Goal: Task Accomplishment & Management: Manage account settings

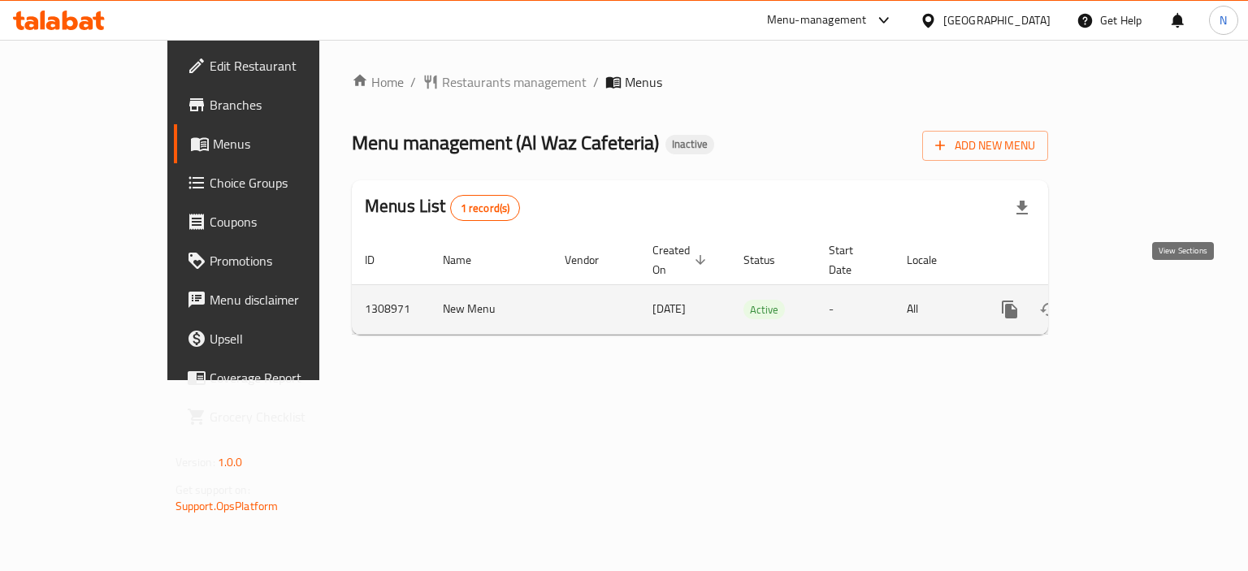
click at [1136, 300] on icon "enhanced table" at bounding box center [1126, 309] width 19 height 19
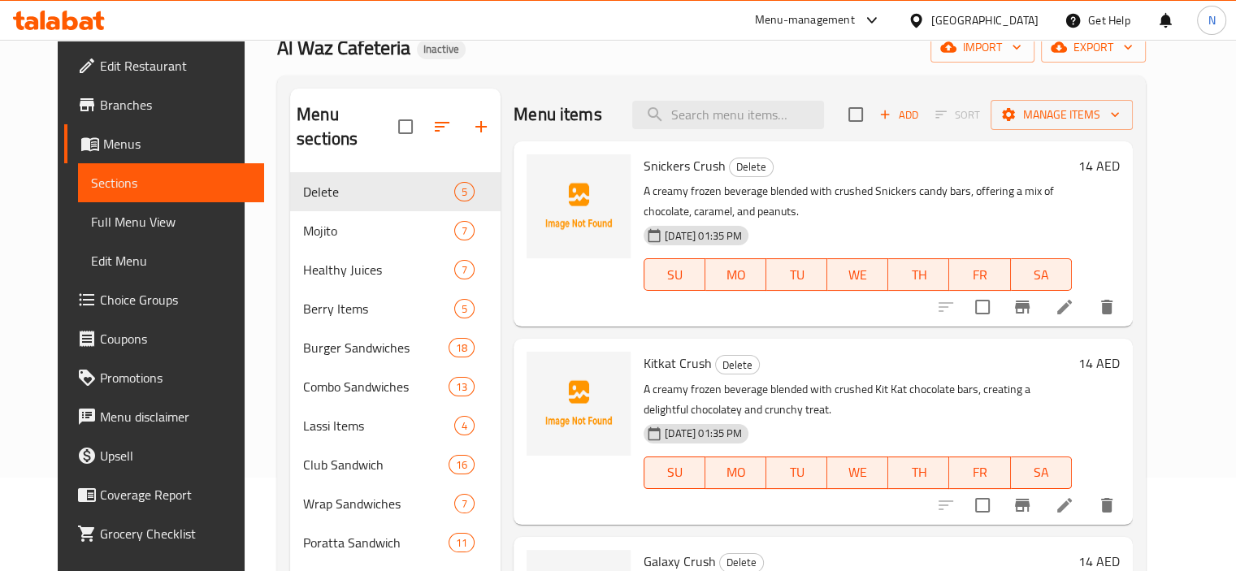
scroll to position [91, 0]
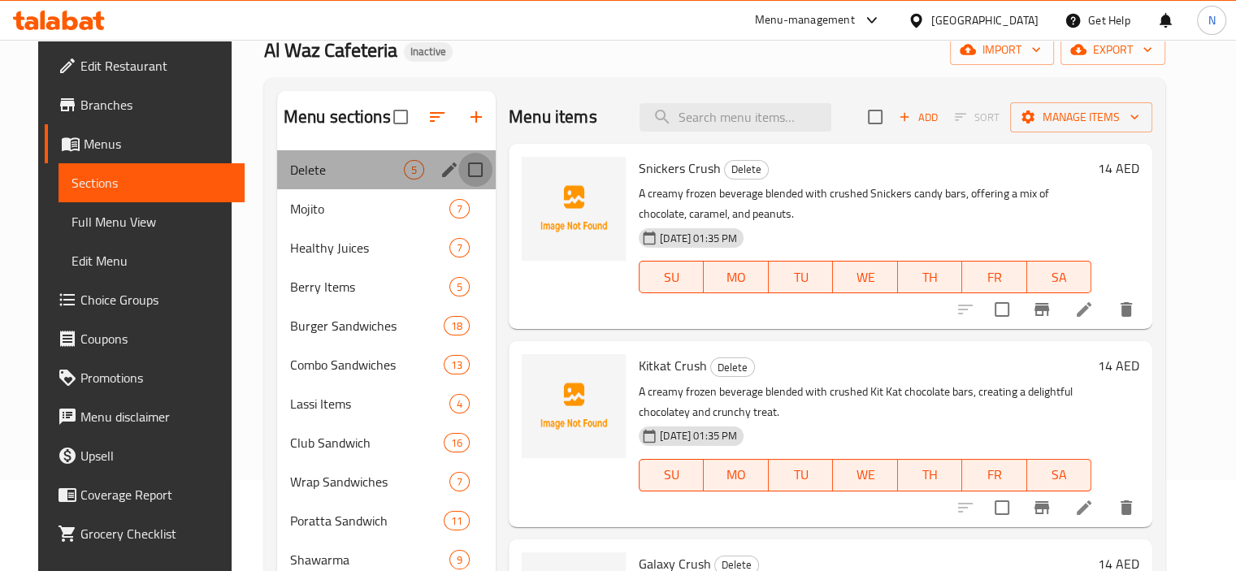
click at [461, 163] on input "Menu sections" at bounding box center [475, 170] width 34 height 34
checkbox input "true"
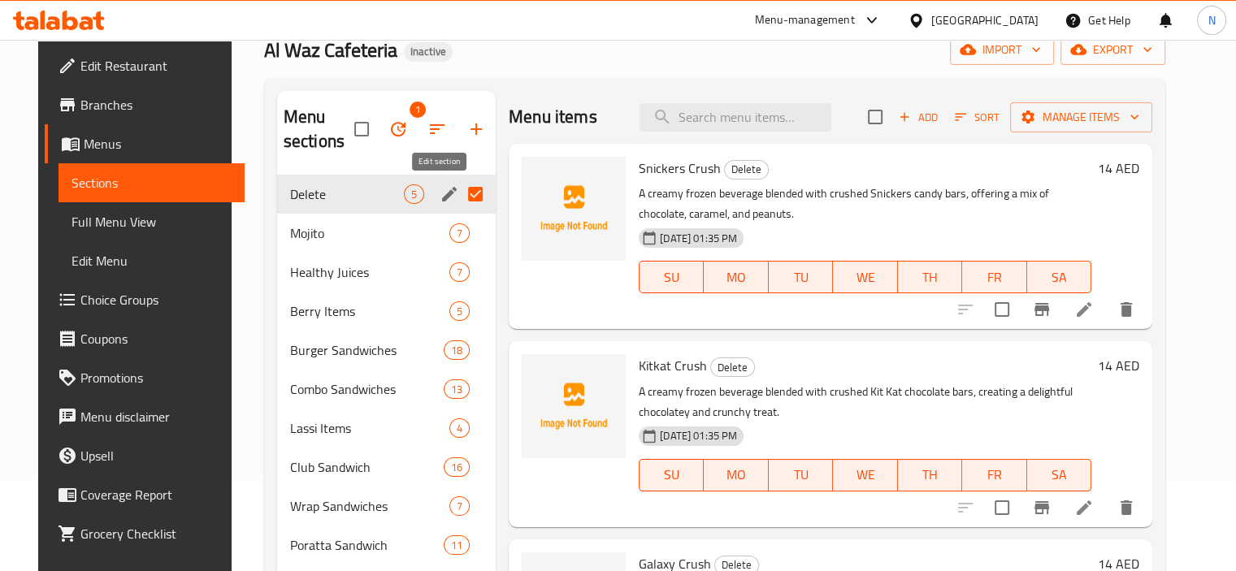
click at [443, 192] on icon "edit" at bounding box center [449, 194] width 15 height 15
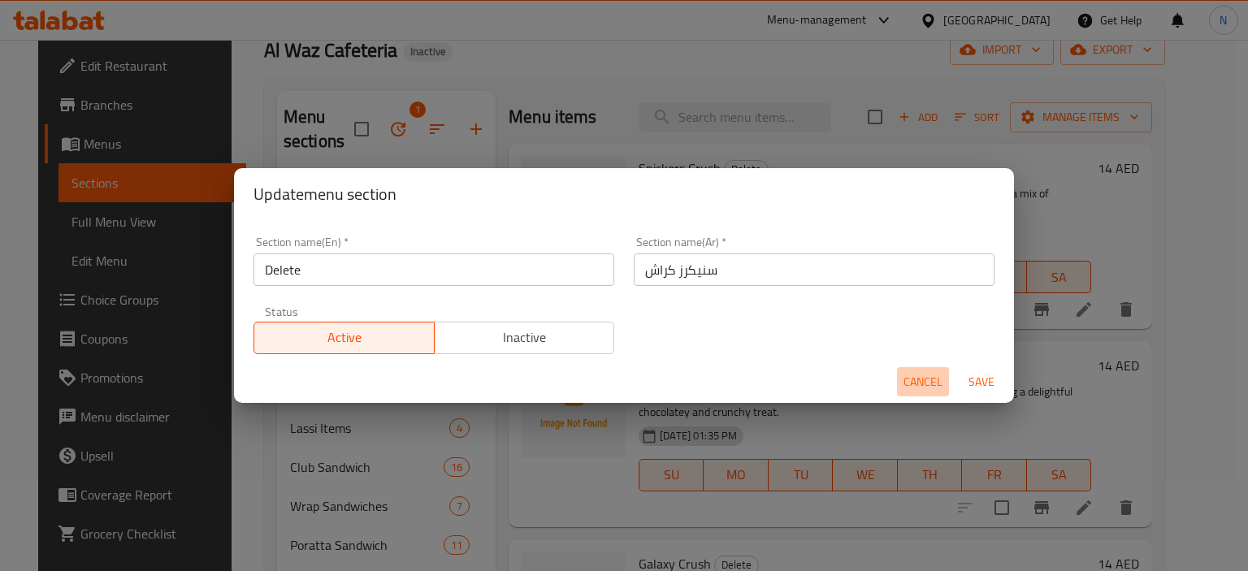
click at [913, 383] on span "Cancel" at bounding box center [922, 382] width 39 height 20
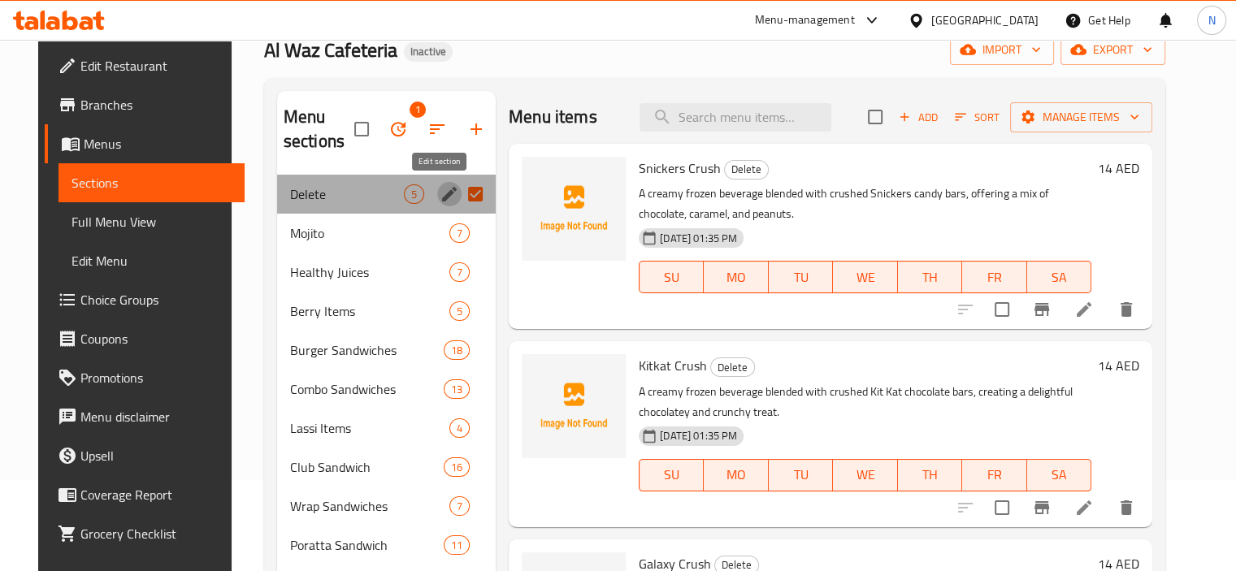
click at [439, 186] on icon "edit" at bounding box center [448, 193] width 19 height 19
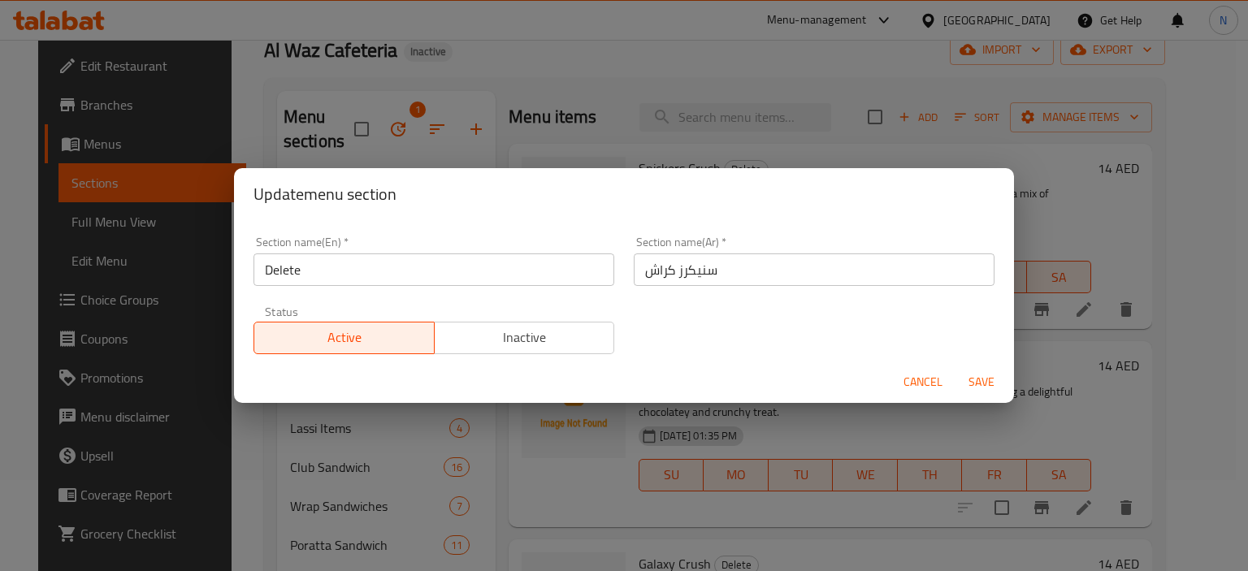
click at [932, 373] on span "Cancel" at bounding box center [922, 382] width 39 height 20
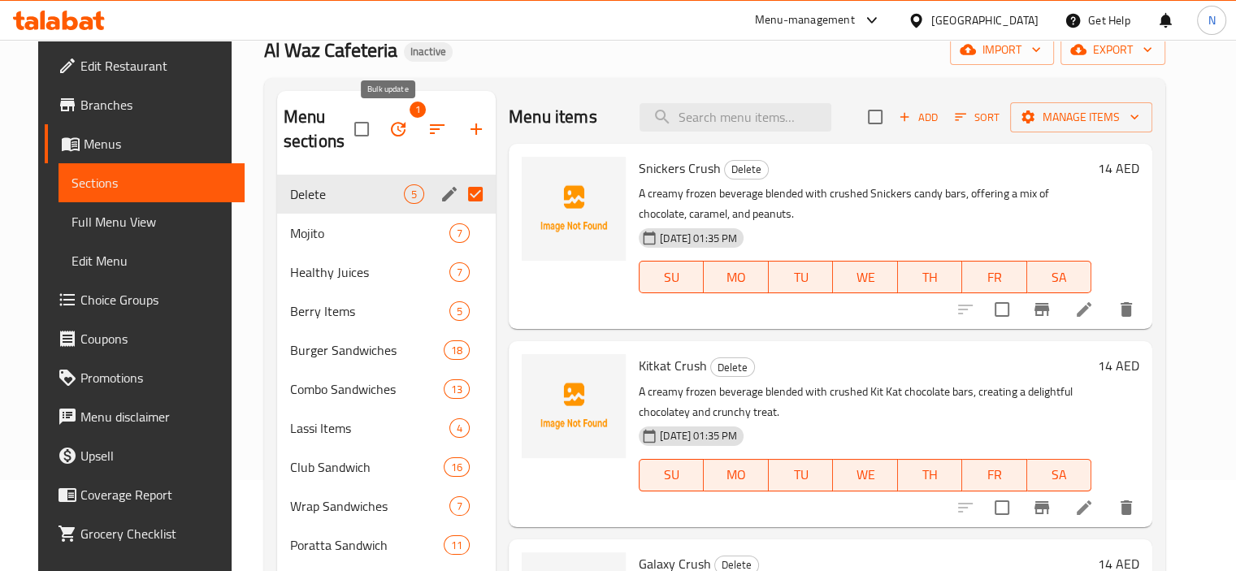
click at [388, 123] on icon "button" at bounding box center [397, 128] width 19 height 19
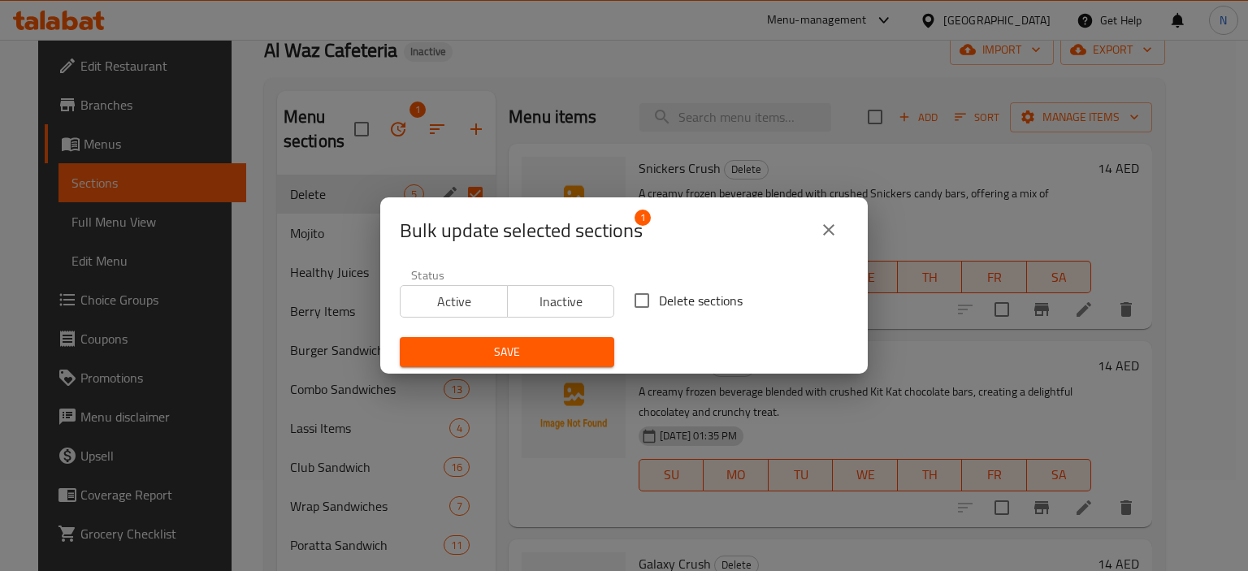
click at [643, 296] on input "Delete sections" at bounding box center [642, 301] width 34 height 34
checkbox input "true"
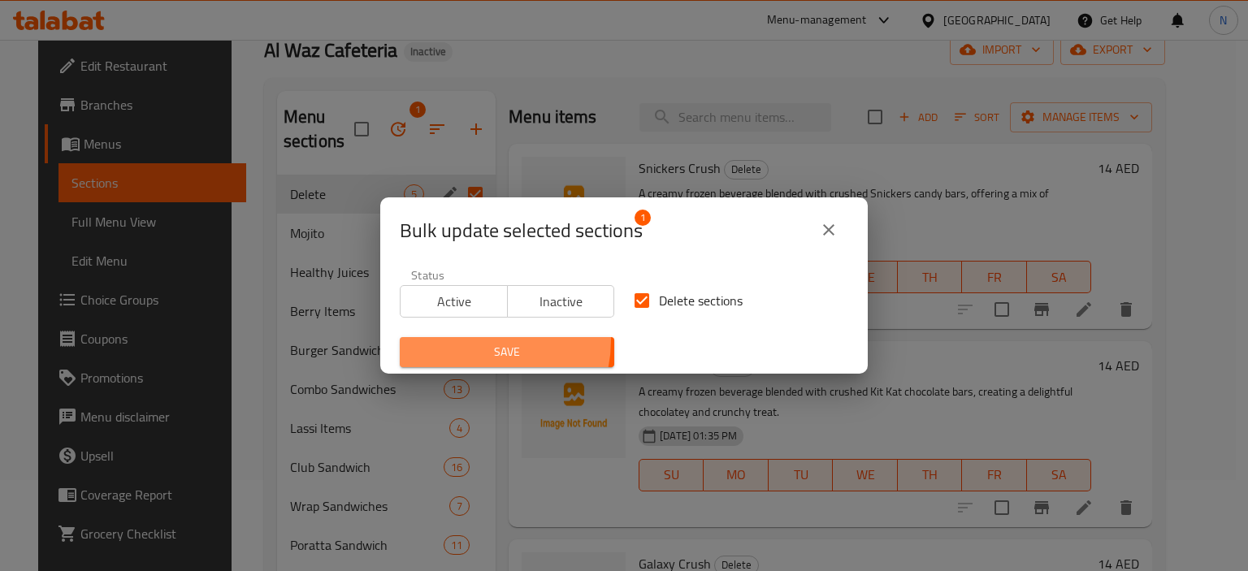
click at [474, 340] on button "Save" at bounding box center [507, 352] width 214 height 30
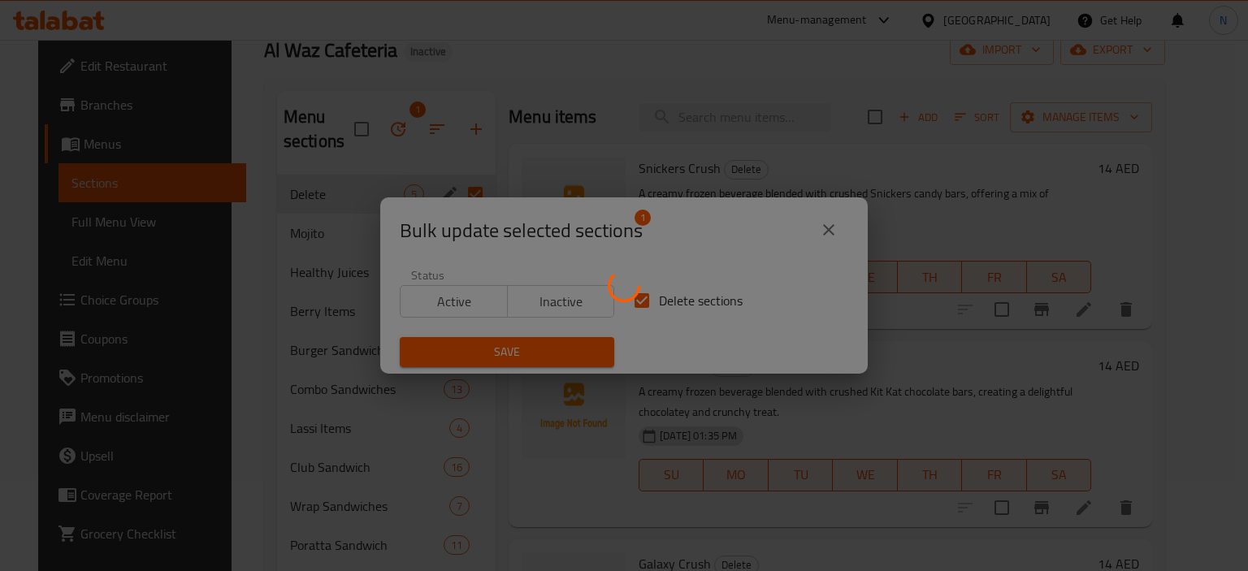
checkbox input "false"
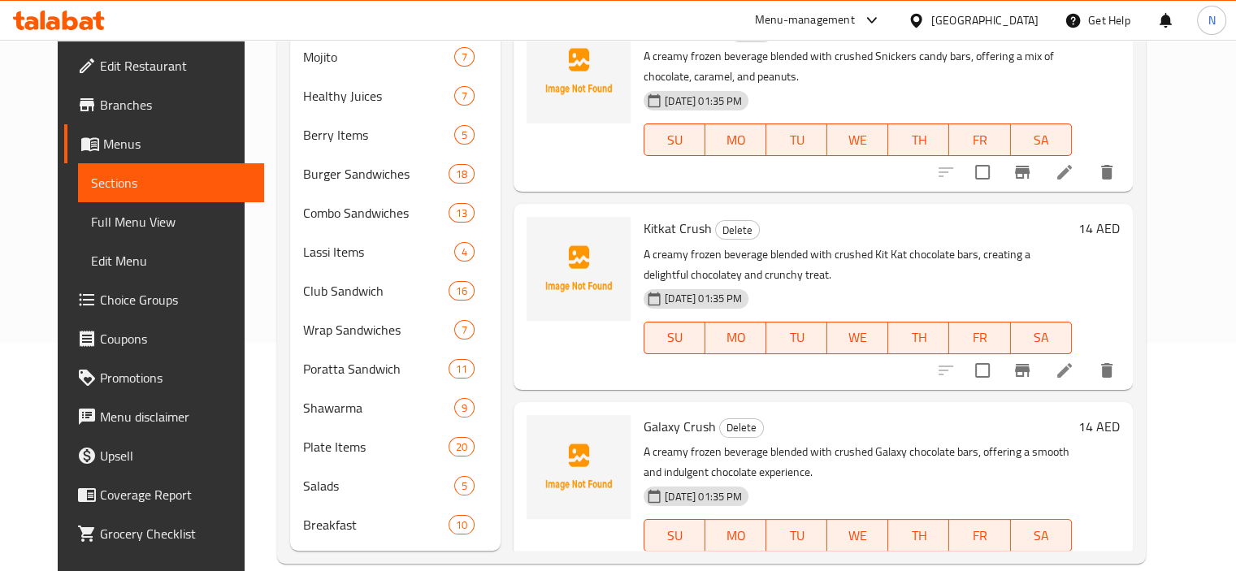
click at [1178, 165] on div "Home / Restaurants management / Menus / Sections Al Waz Cafeteria Inactive impo…" at bounding box center [711, 204] width 933 height 785
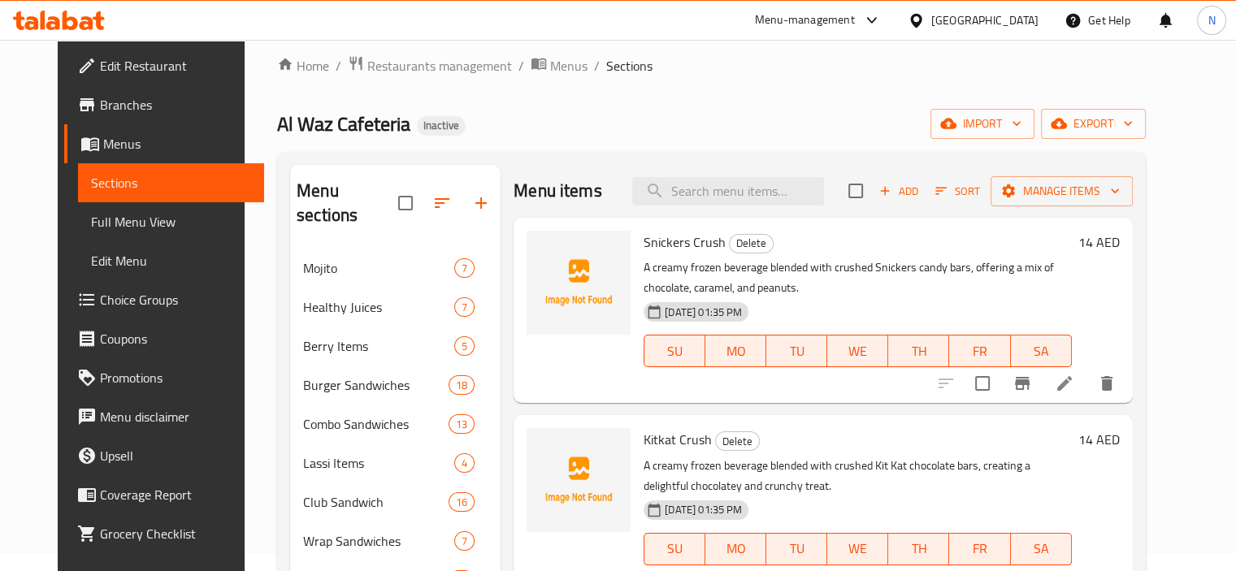
scroll to position [6, 0]
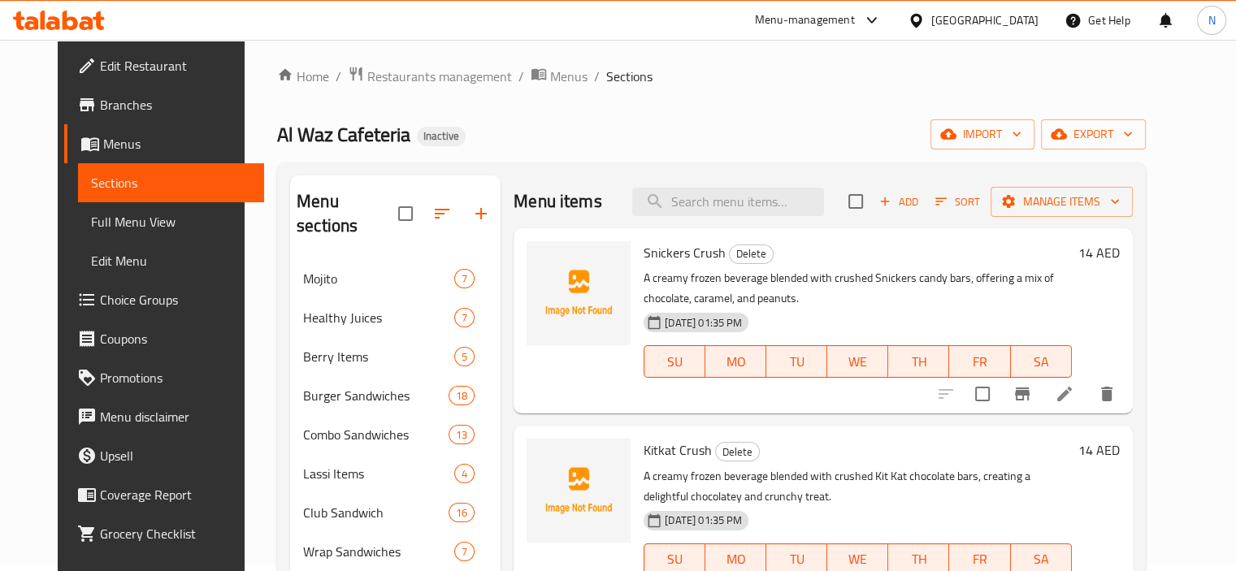
click at [741, 119] on div "Al Waz Cafeteria Inactive import export" at bounding box center [711, 134] width 868 height 30
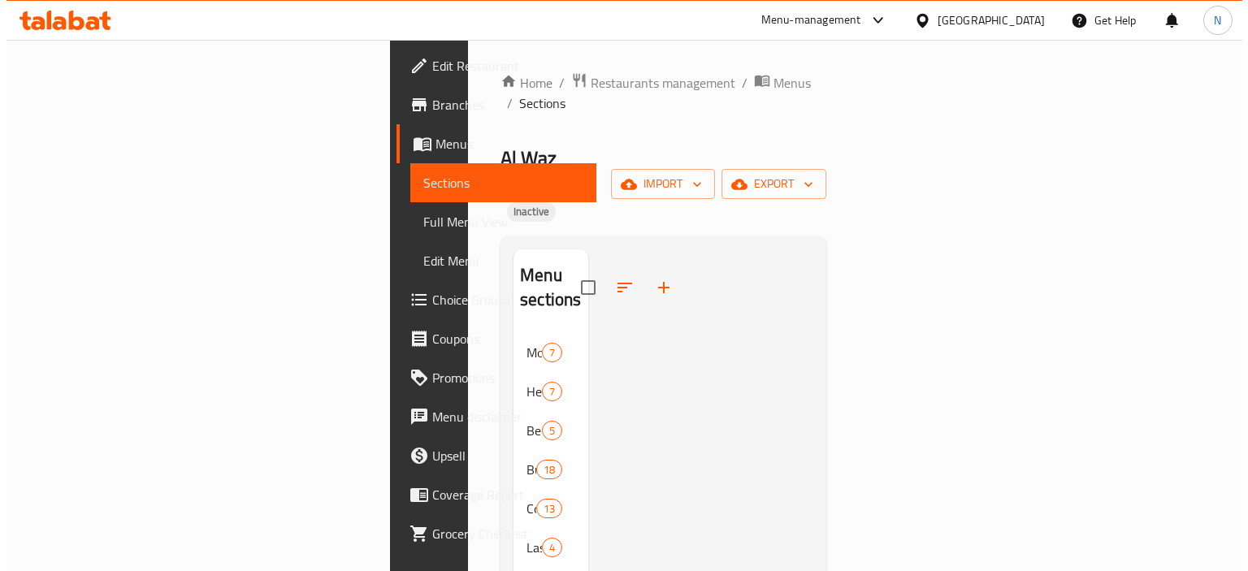
scroll to position [6, 0]
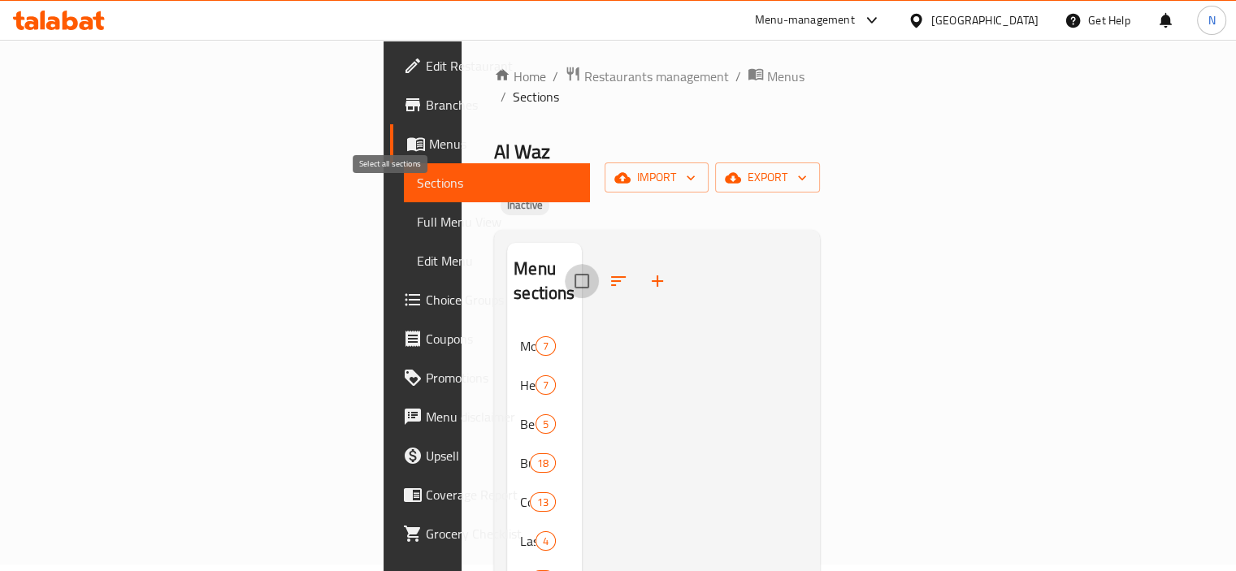
click at [565, 264] on input "checkbox" at bounding box center [582, 281] width 34 height 34
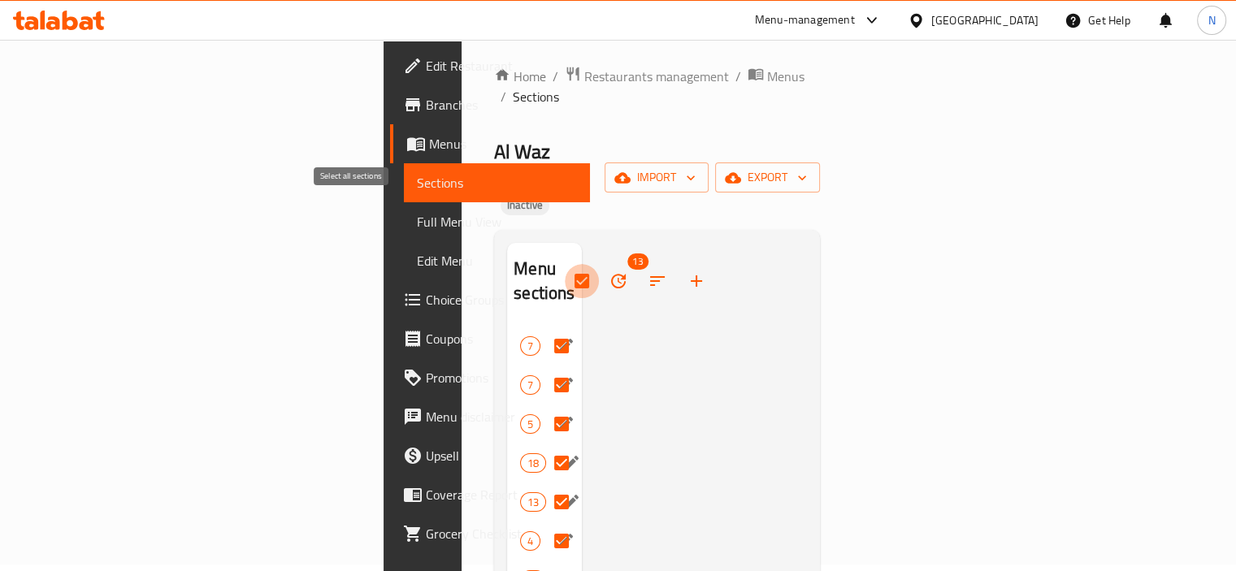
click at [565, 264] on input "checkbox" at bounding box center [582, 281] width 34 height 34
checkbox input "false"
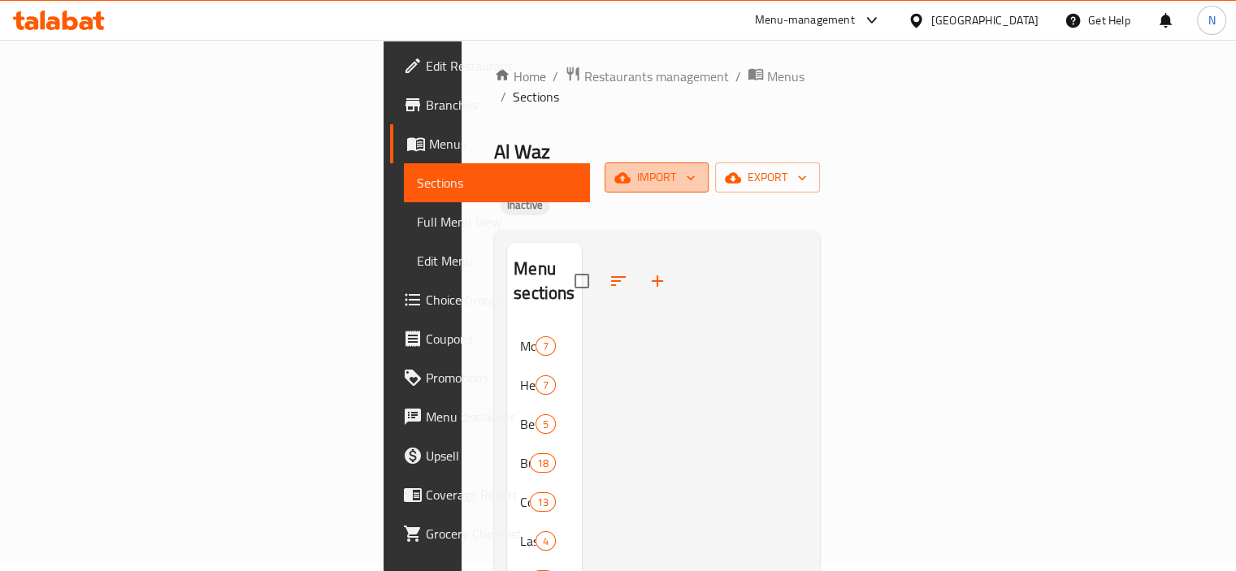
click at [699, 170] on icon "button" at bounding box center [690, 178] width 16 height 16
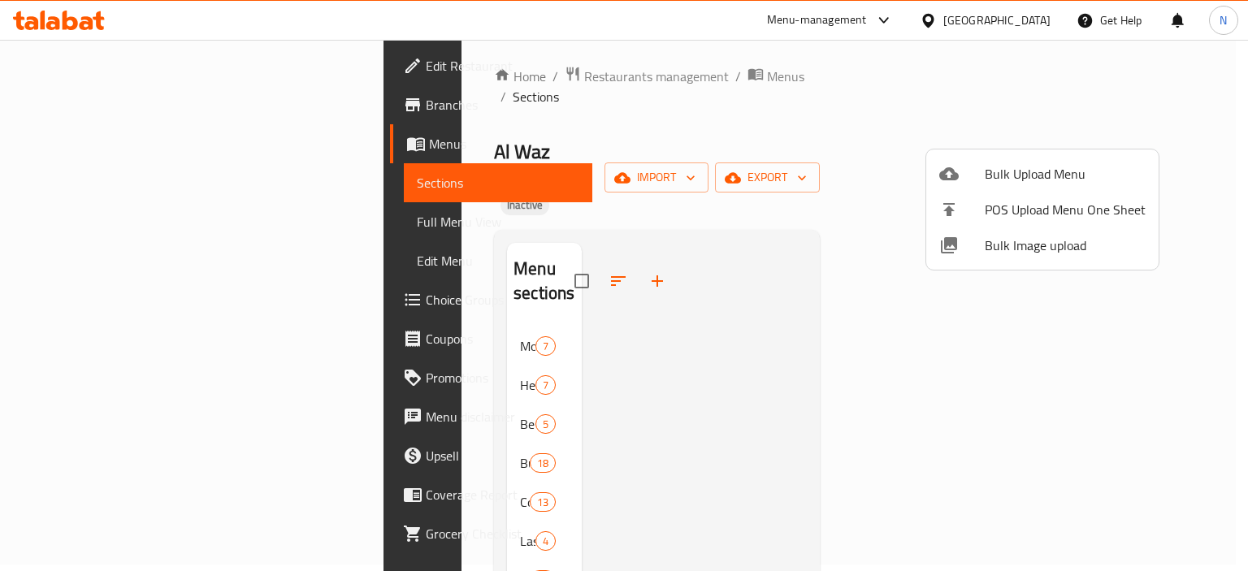
click at [725, 175] on div at bounding box center [624, 285] width 1248 height 571
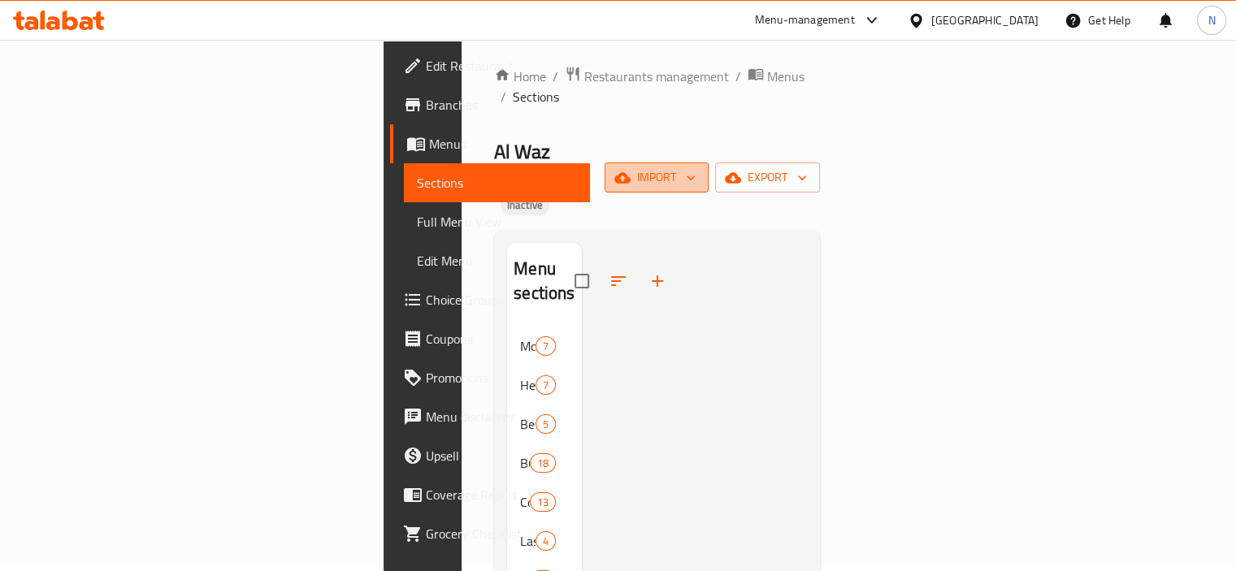
click at [695, 167] on span "import" at bounding box center [656, 177] width 78 height 20
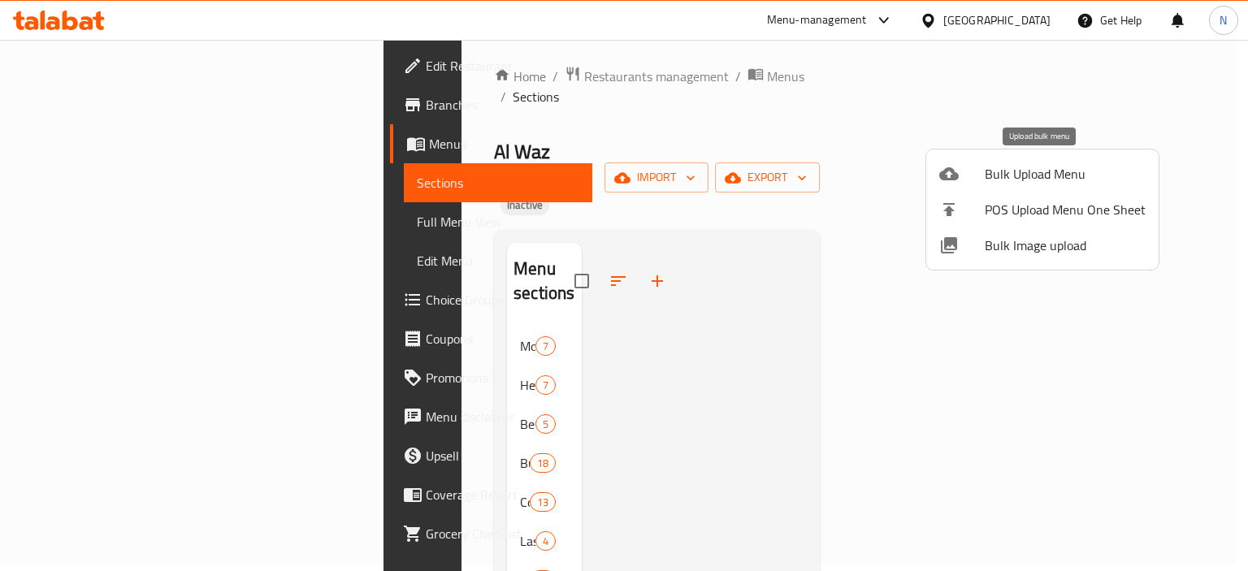
click at [955, 164] on icon at bounding box center [948, 173] width 19 height 19
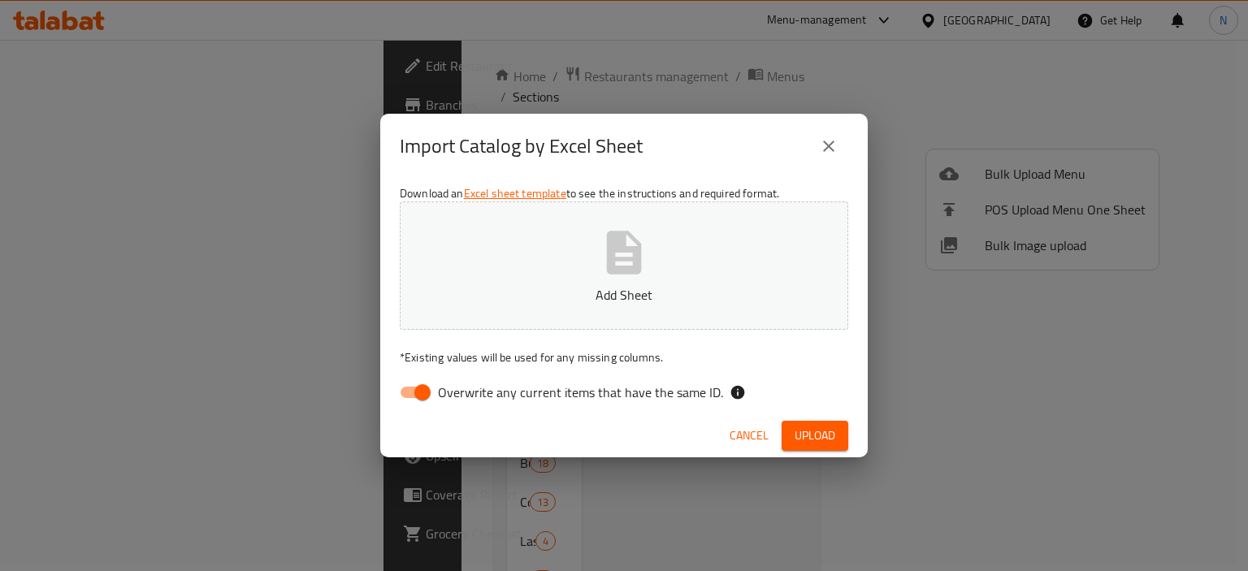
click at [446, 245] on button "Add Sheet" at bounding box center [624, 265] width 448 height 128
click at [406, 389] on input "Overwrite any current items that have the same ID." at bounding box center [422, 392] width 93 height 31
checkbox input "false"
click at [795, 438] on span "Upload" at bounding box center [814, 436] width 41 height 20
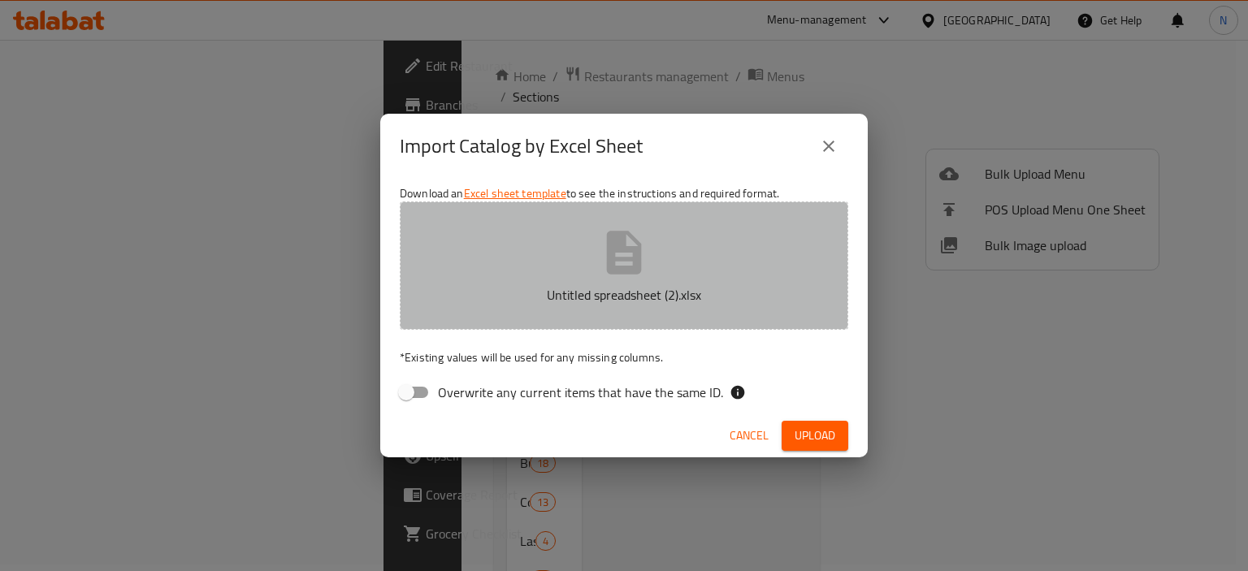
click at [647, 262] on icon "button" at bounding box center [624, 253] width 52 height 52
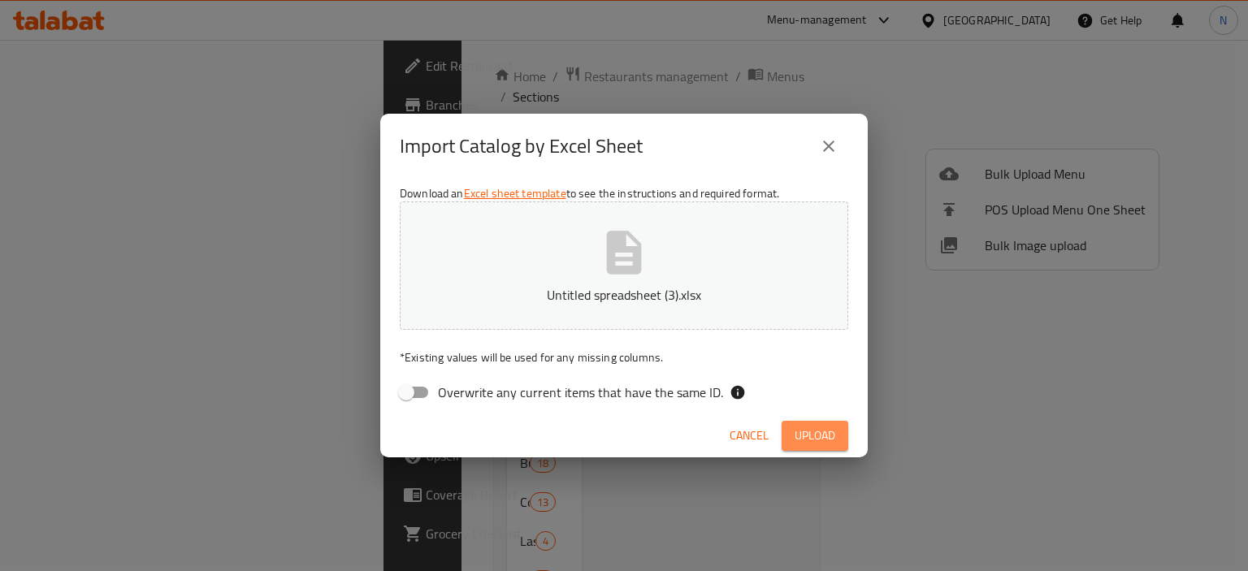
click at [805, 428] on span "Upload" at bounding box center [814, 436] width 41 height 20
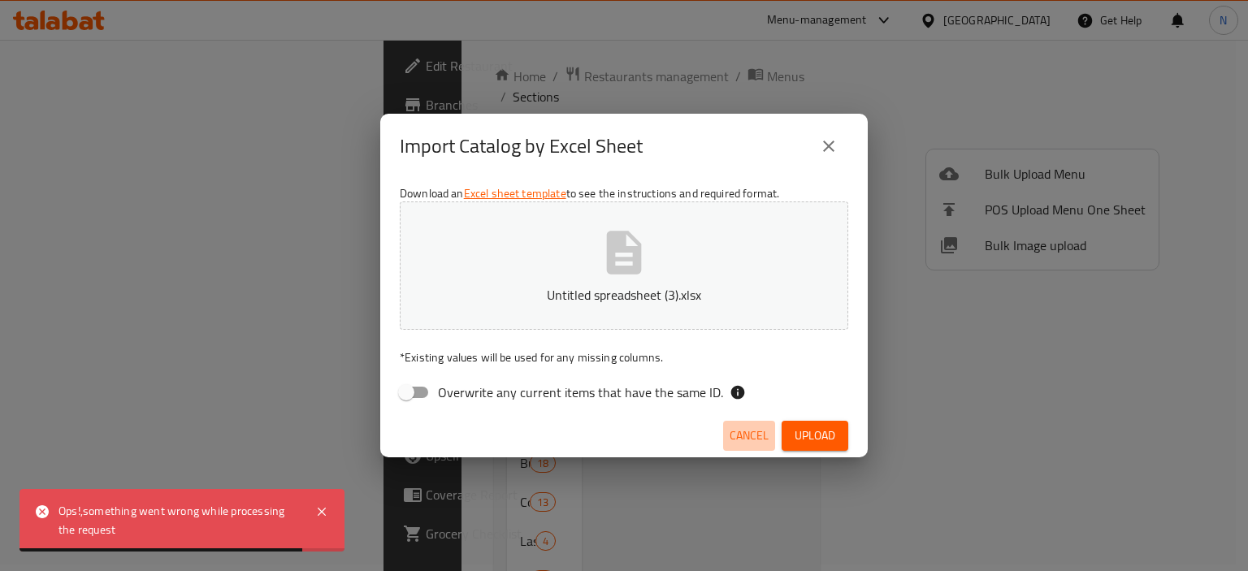
click at [749, 434] on span "Cancel" at bounding box center [748, 436] width 39 height 20
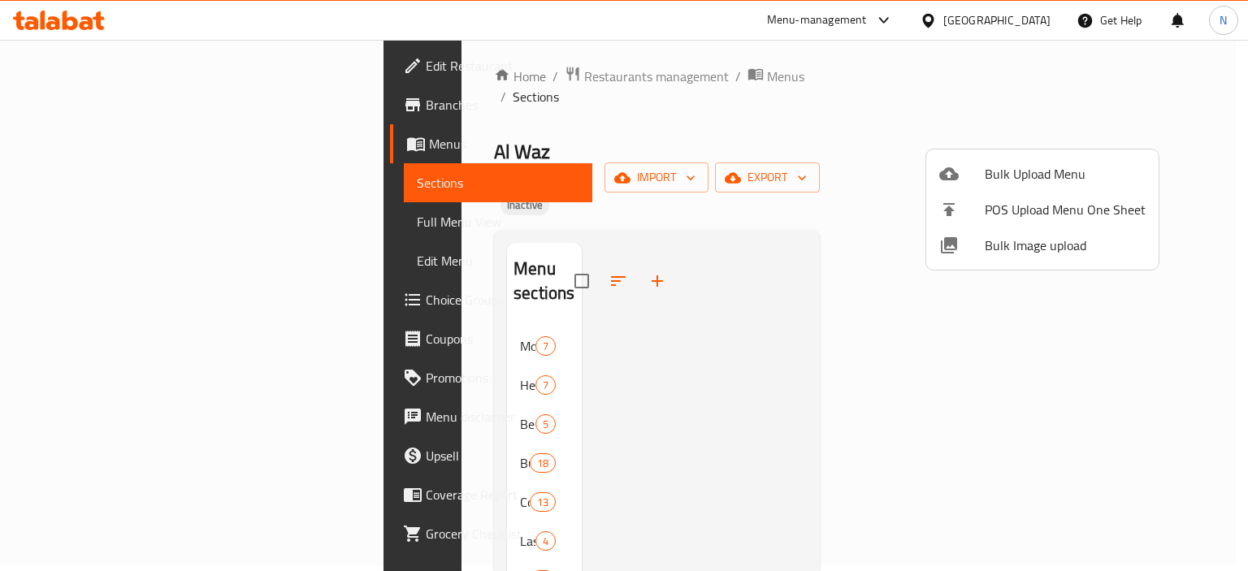
click at [1018, 125] on div at bounding box center [624, 285] width 1248 height 571
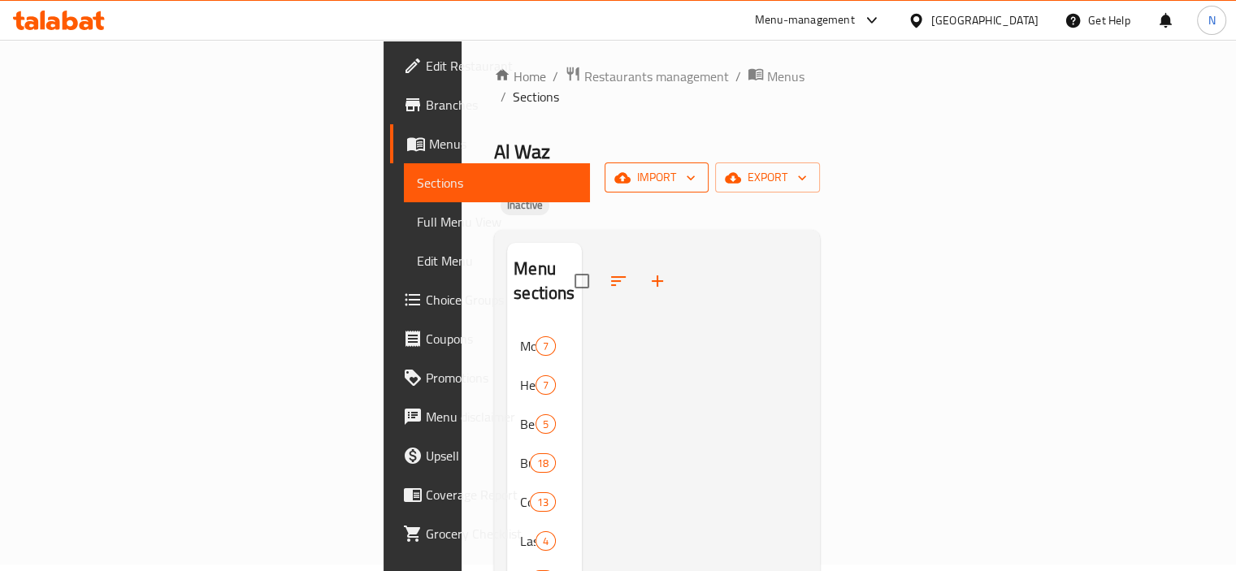
click at [695, 167] on span "import" at bounding box center [656, 177] width 78 height 20
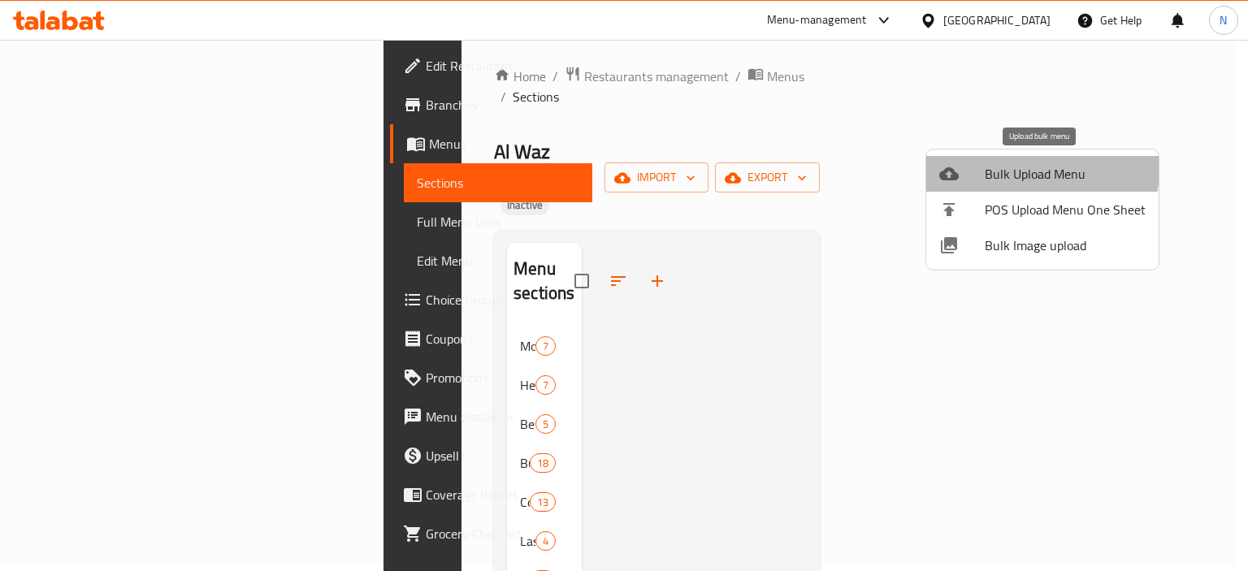
click at [998, 157] on li "Bulk Upload Menu" at bounding box center [1042, 174] width 232 height 36
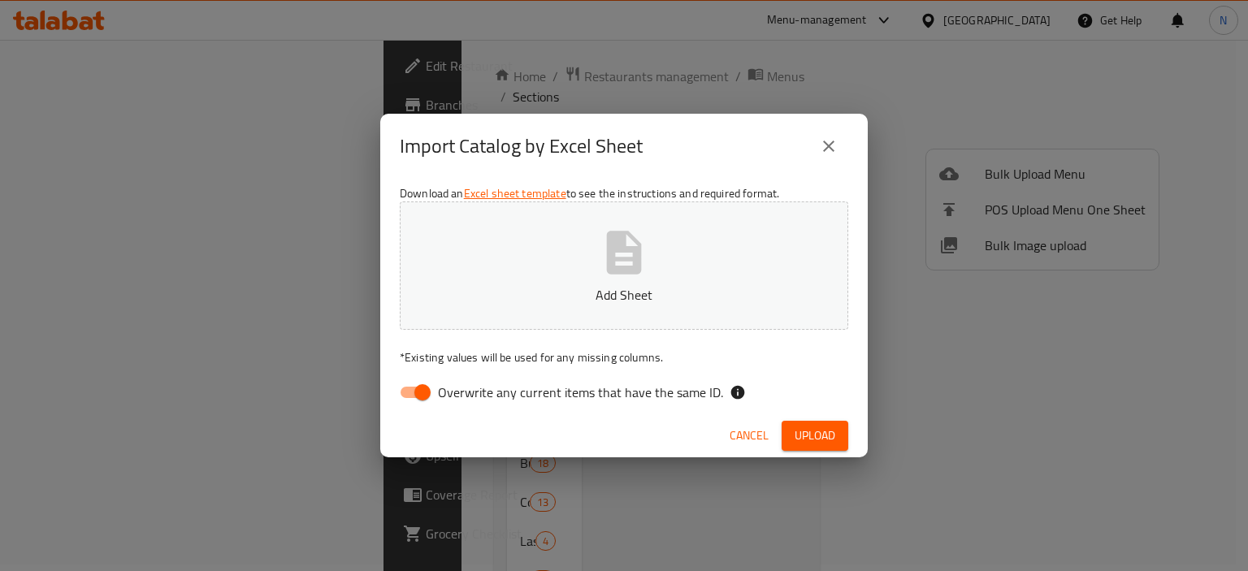
click at [593, 270] on button "Add Sheet" at bounding box center [624, 265] width 448 height 128
click at [408, 400] on input "Overwrite any current items that have the same ID." at bounding box center [422, 392] width 93 height 31
checkbox input "false"
click at [791, 435] on button "Upload" at bounding box center [814, 436] width 67 height 30
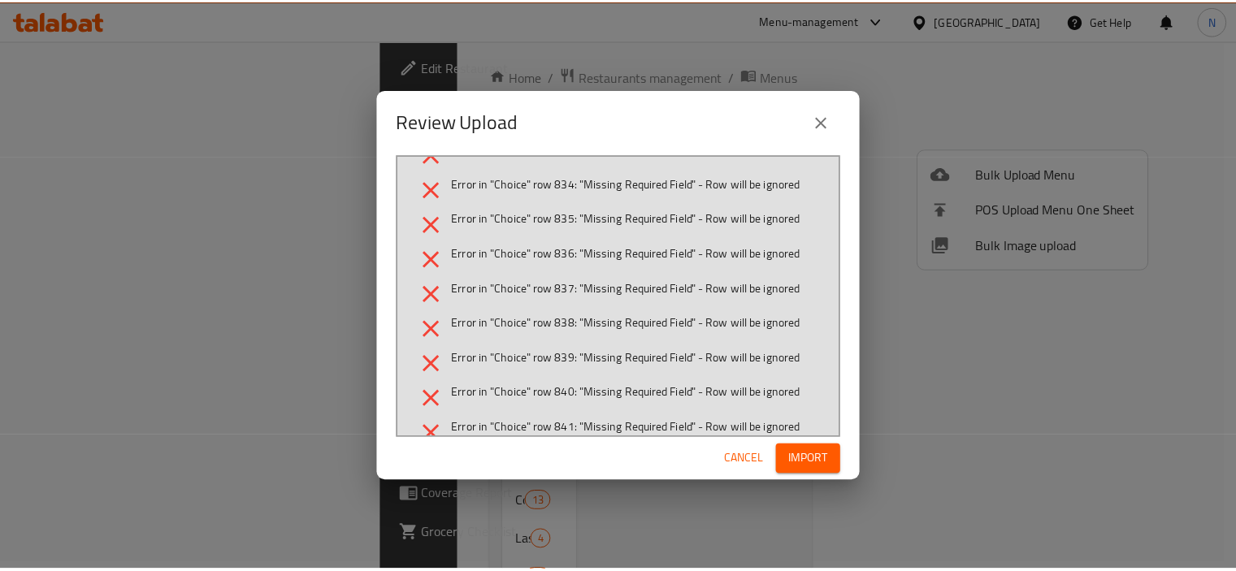
scroll to position [29424, 0]
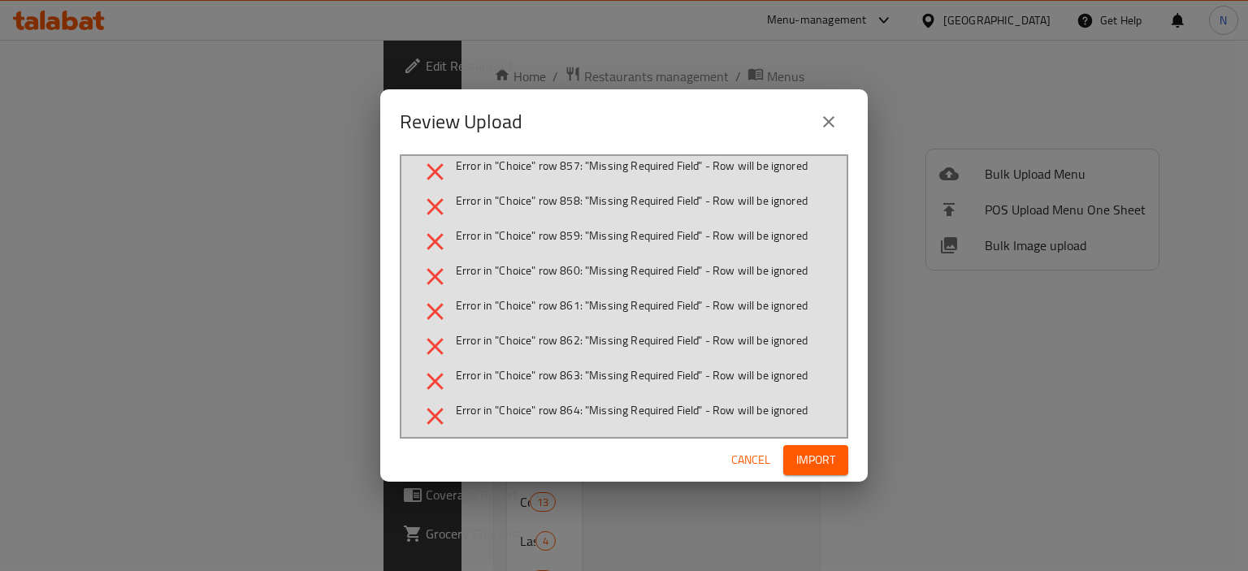
click at [809, 457] on span "Import" at bounding box center [815, 460] width 39 height 20
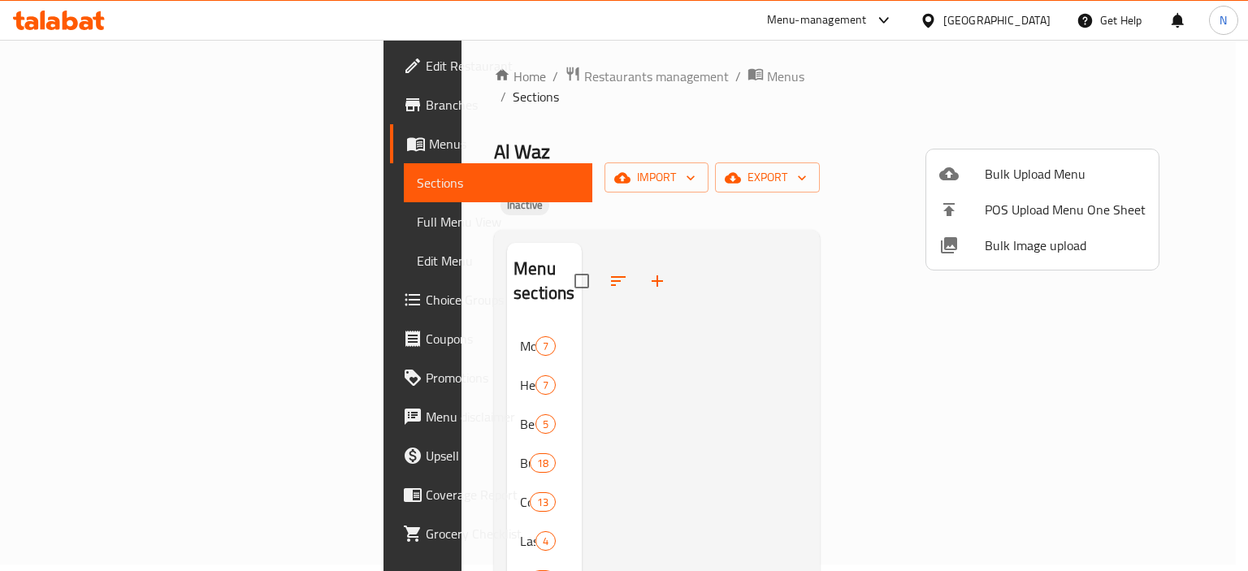
click at [527, 346] on div at bounding box center [624, 285] width 1248 height 571
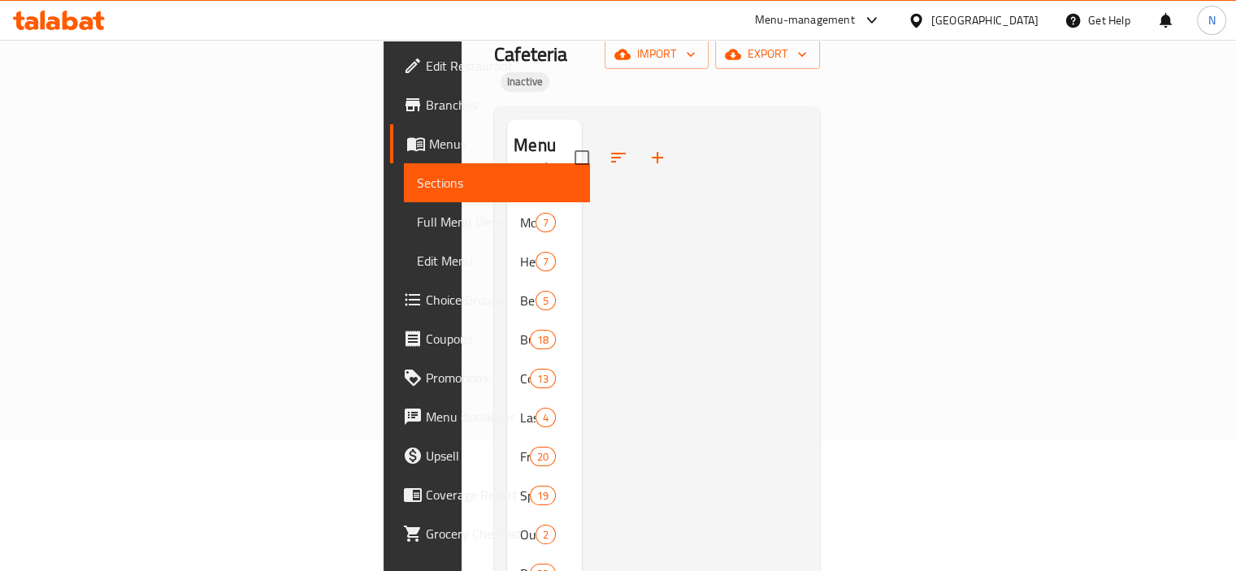
scroll to position [227, 0]
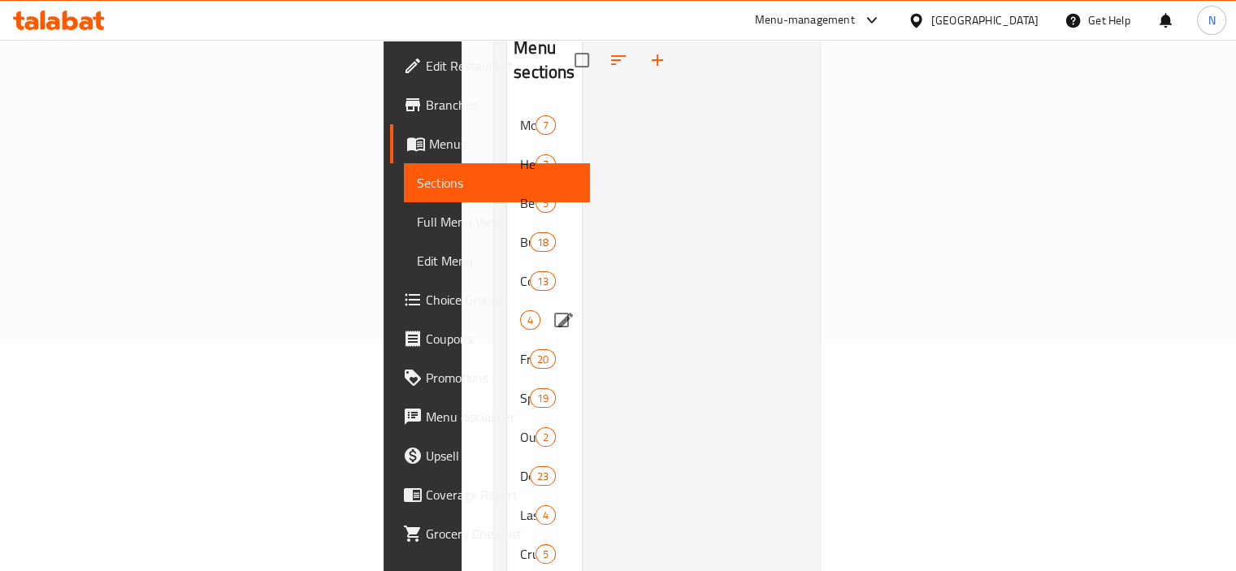
click at [520, 310] on span "Lassi Items" at bounding box center [520, 319] width 0 height 19
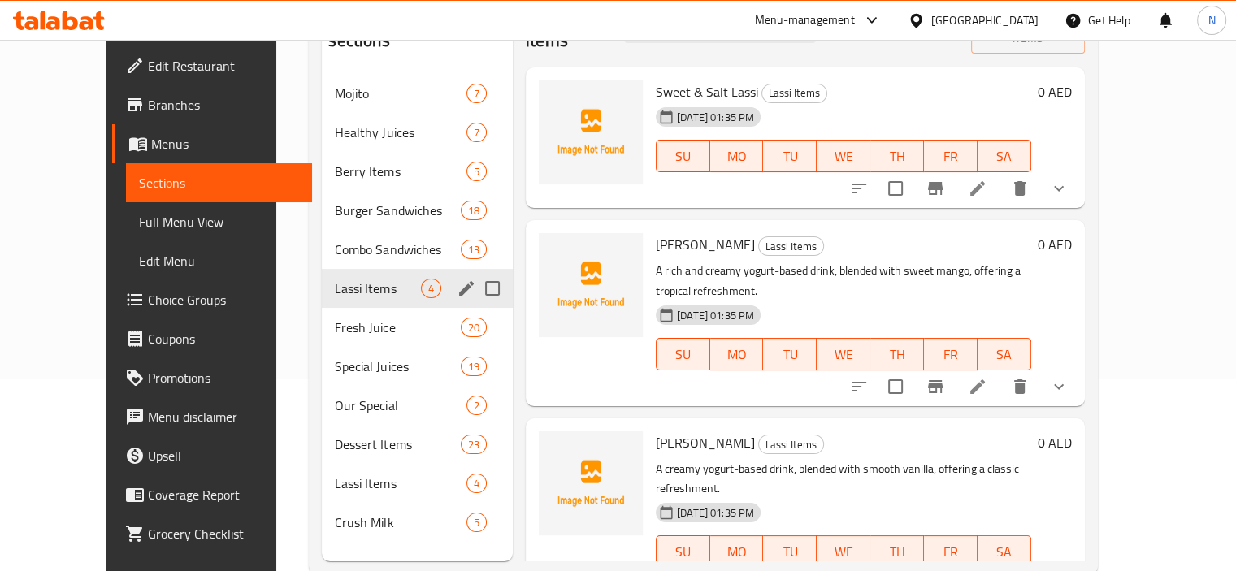
scroll to position [195, 0]
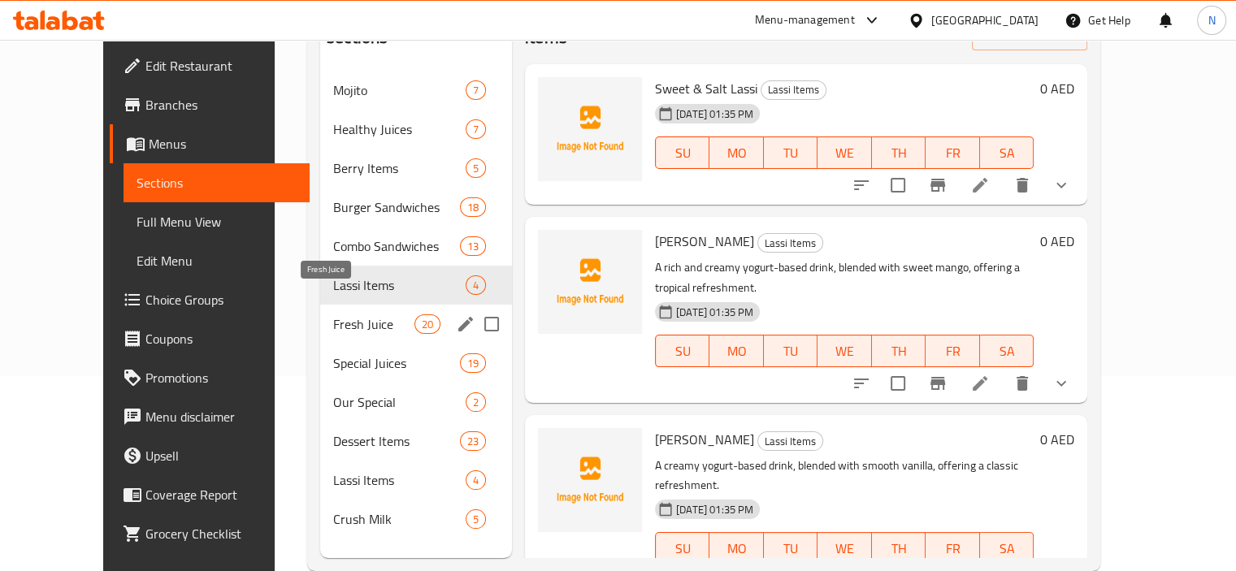
click at [387, 314] on span "Fresh Juice" at bounding box center [373, 323] width 81 height 19
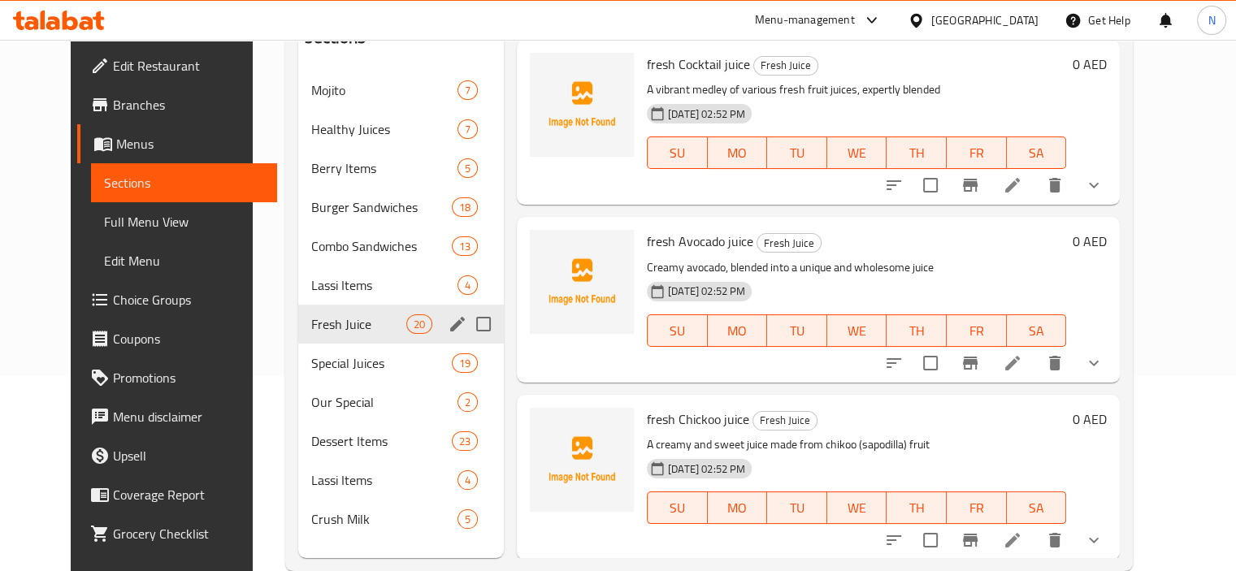
scroll to position [162, 0]
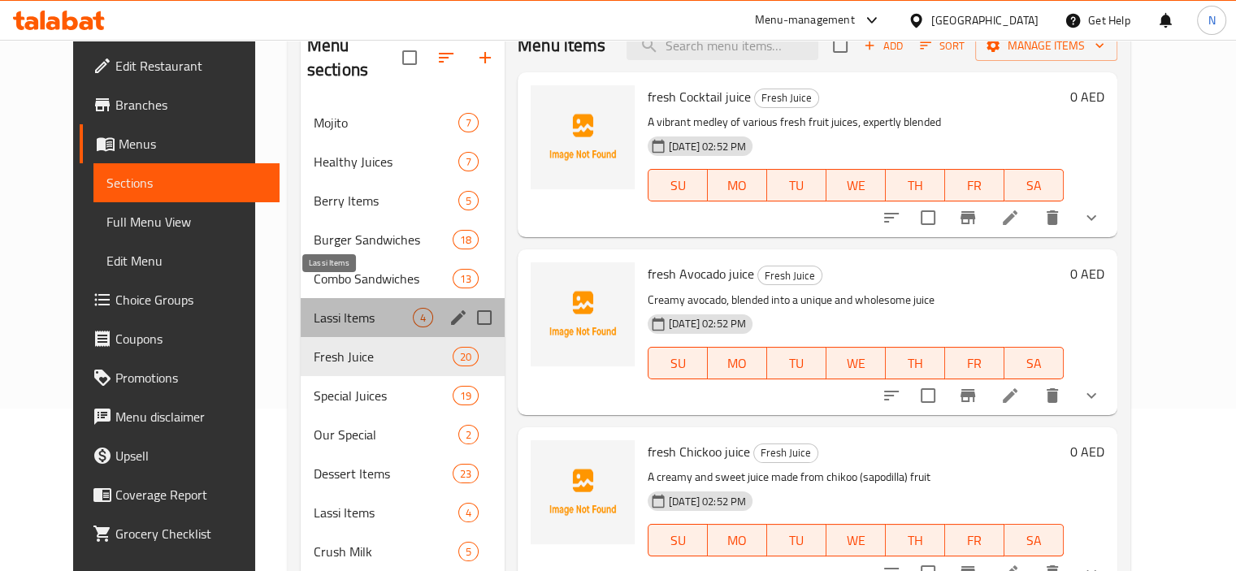
click at [324, 308] on span "Lassi Items" at bounding box center [363, 317] width 99 height 19
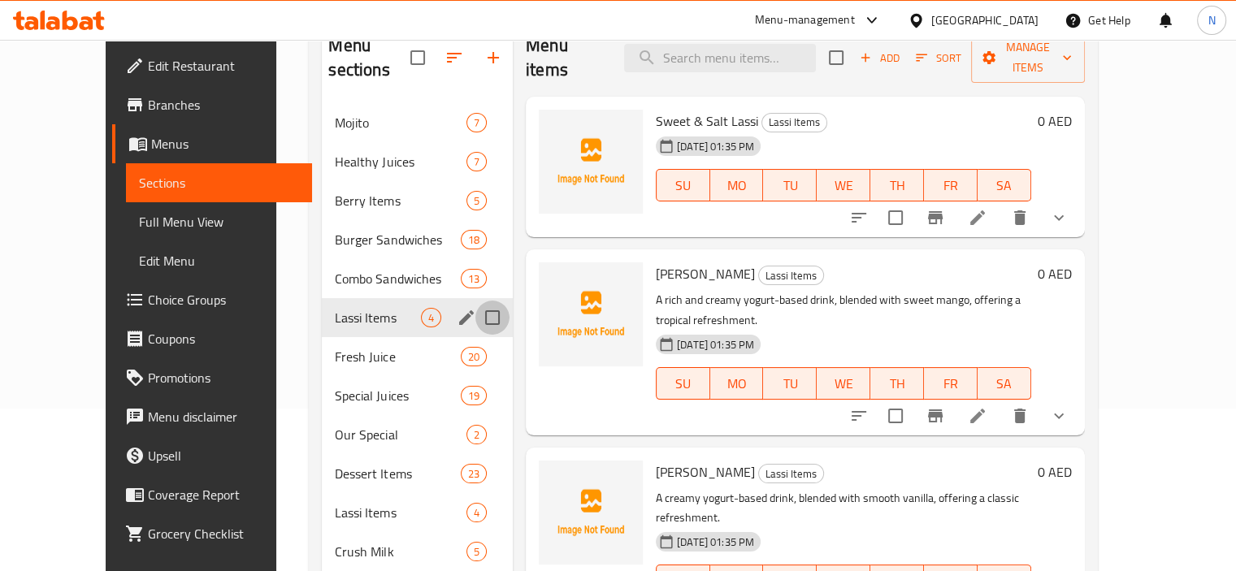
click at [475, 301] on input "Menu sections" at bounding box center [492, 318] width 34 height 34
checkbox input "true"
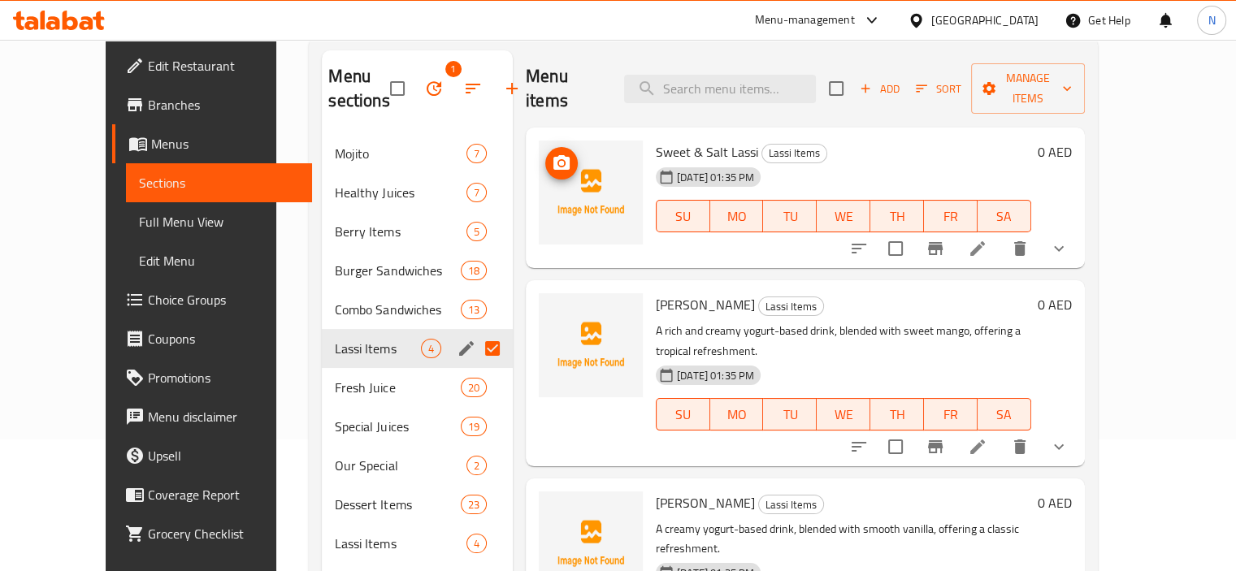
scroll to position [130, 0]
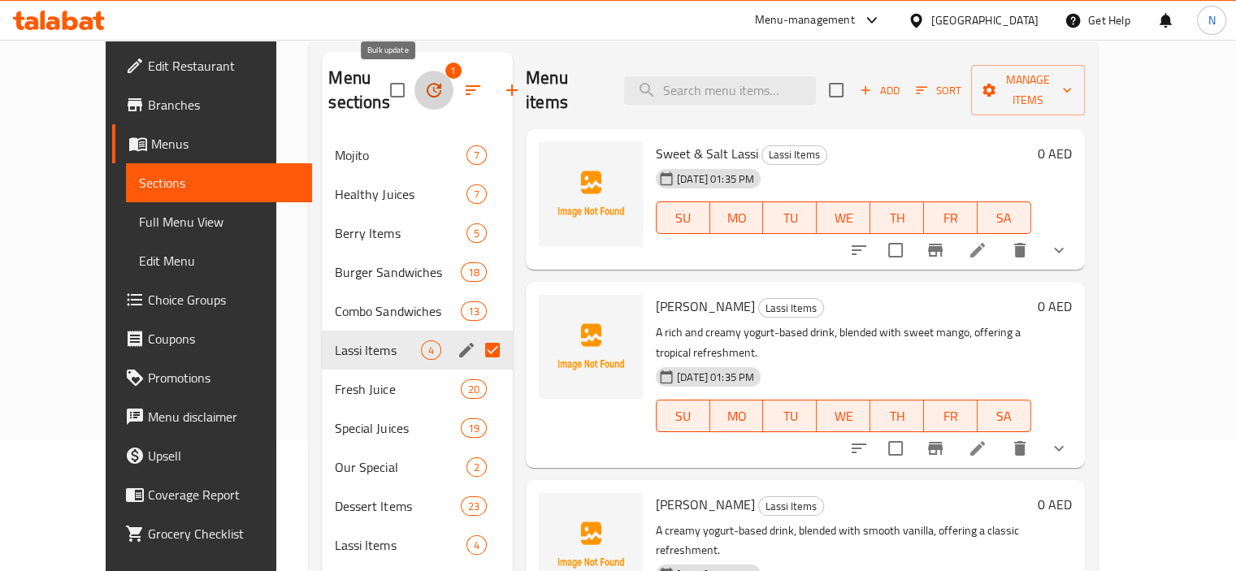
click at [426, 87] on icon "button" at bounding box center [433, 90] width 15 height 15
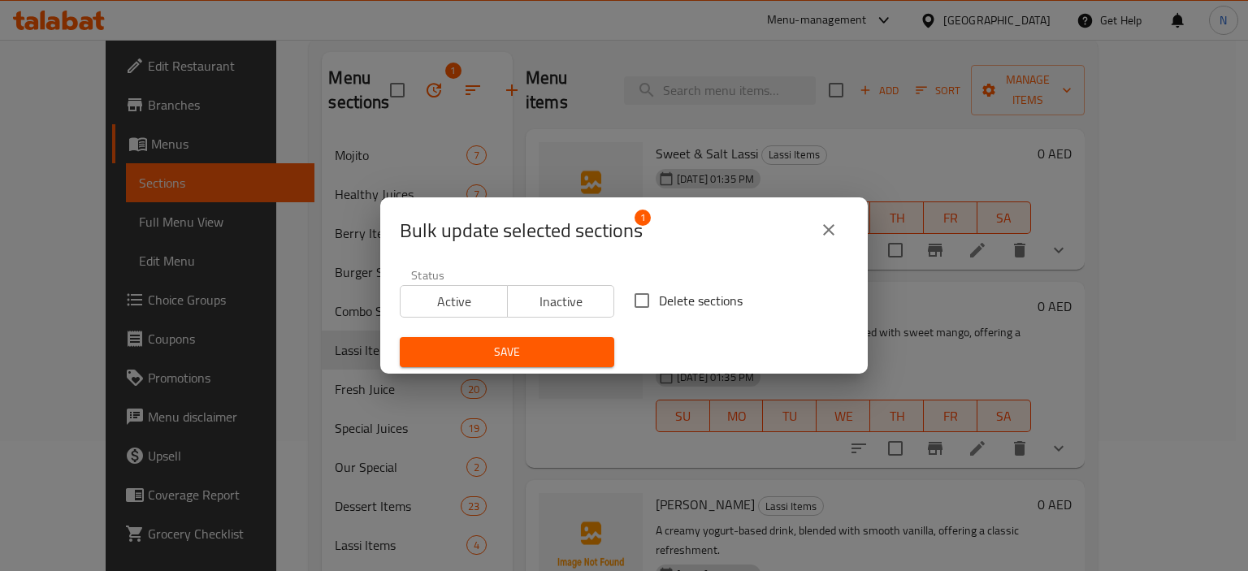
click at [634, 292] on input "Delete sections" at bounding box center [642, 301] width 34 height 34
checkbox input "true"
click at [819, 227] on icon "close" at bounding box center [828, 229] width 19 height 19
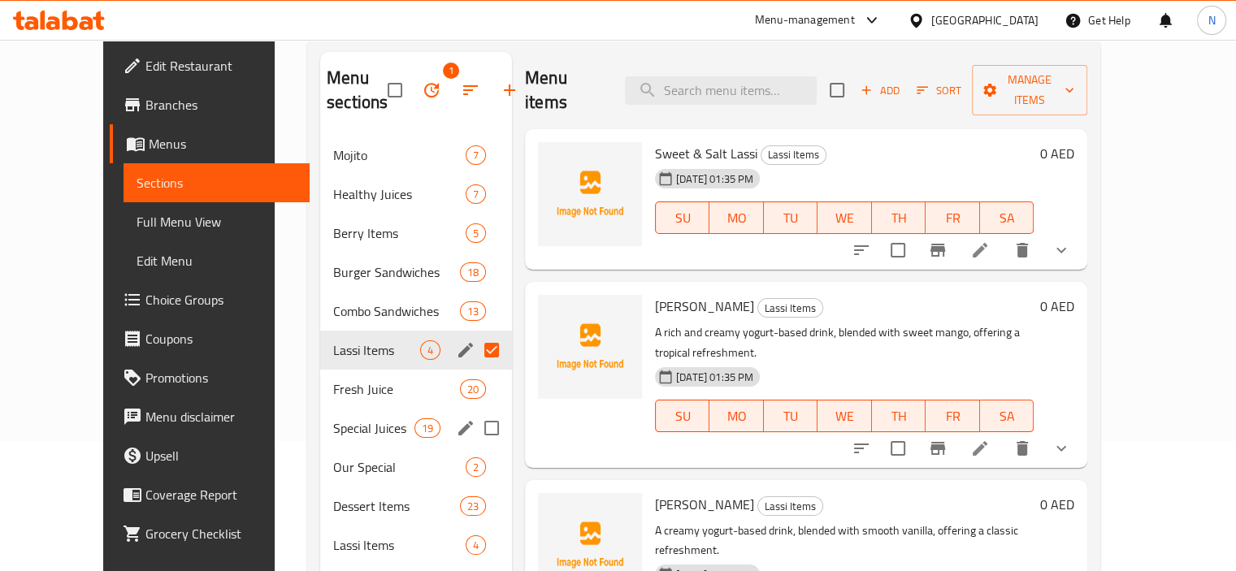
click at [320, 410] on div "Special Juices 19" at bounding box center [416, 428] width 192 height 39
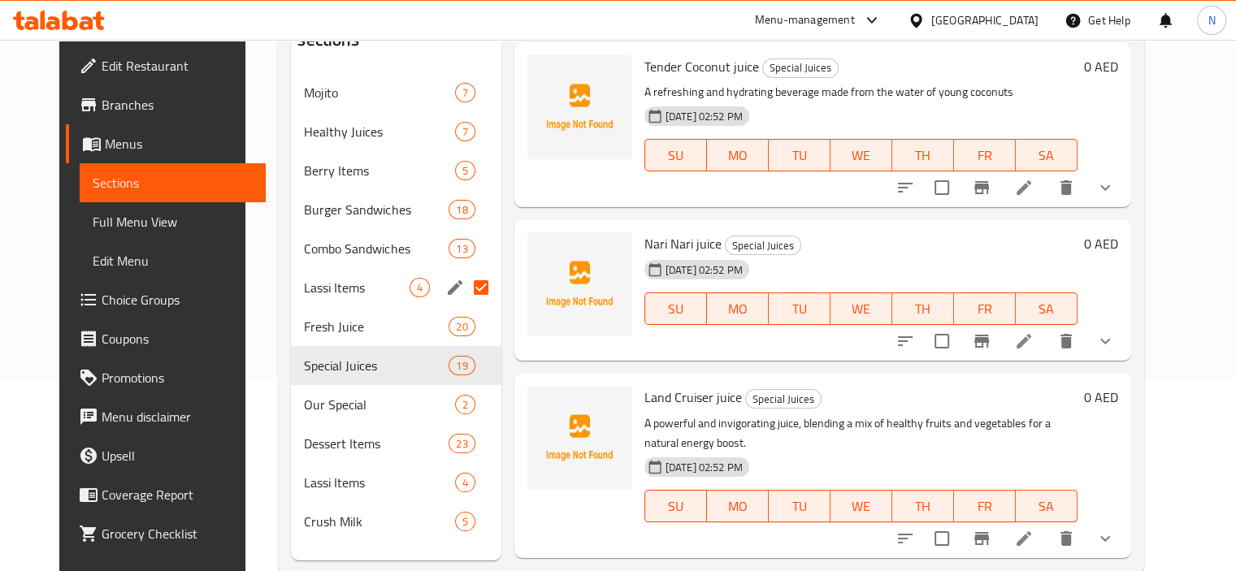
scroll to position [195, 0]
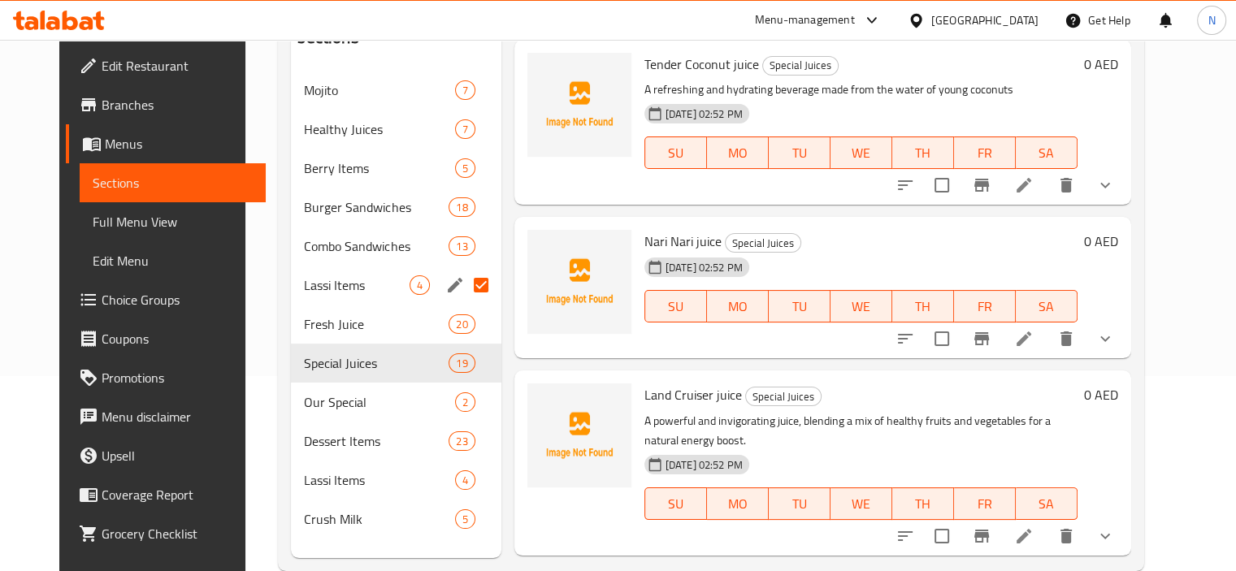
click at [93, 221] on span "Full Menu View" at bounding box center [173, 221] width 160 height 19
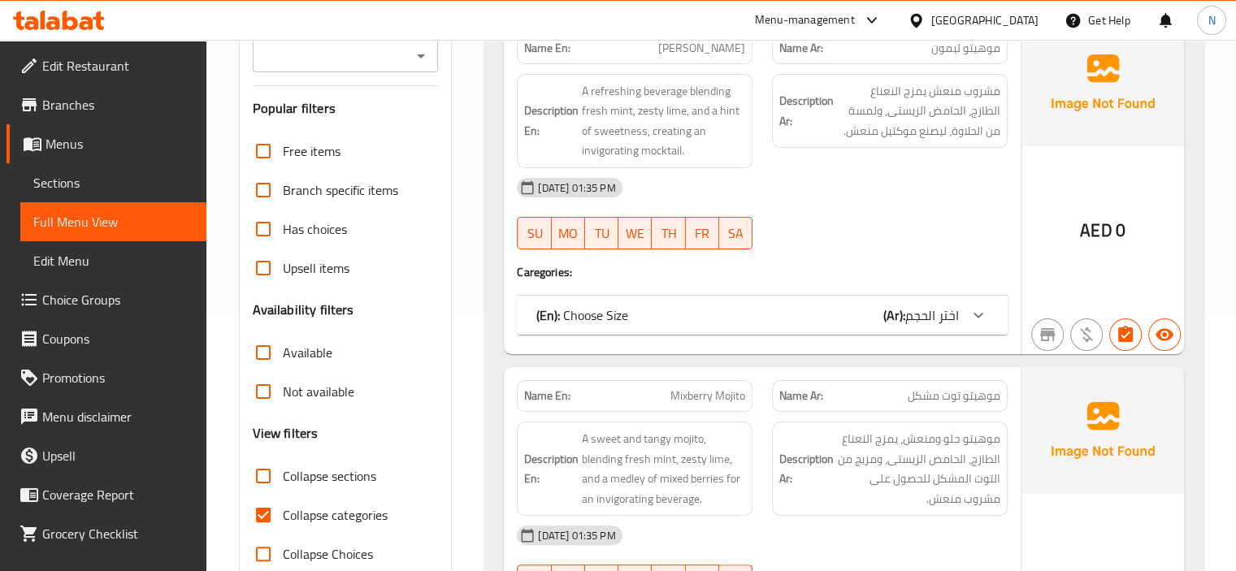
scroll to position [260, 0]
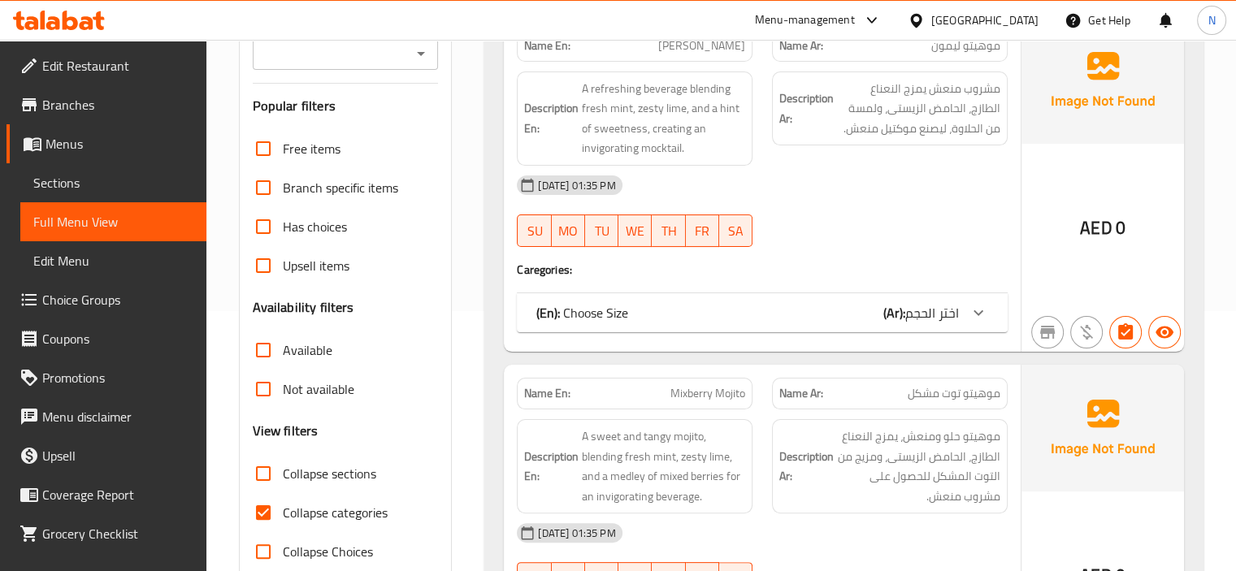
click at [262, 477] on input "Collapse sections" at bounding box center [263, 473] width 39 height 39
checkbox input "true"
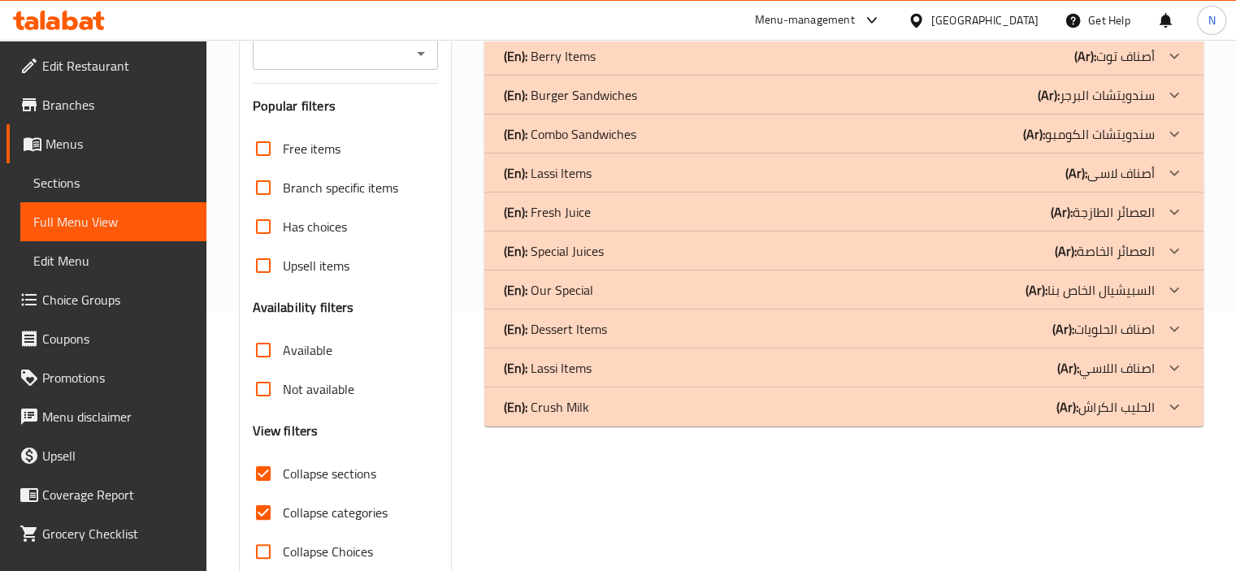
click at [579, 409] on p "(En): Crush Milk" at bounding box center [546, 406] width 85 height 19
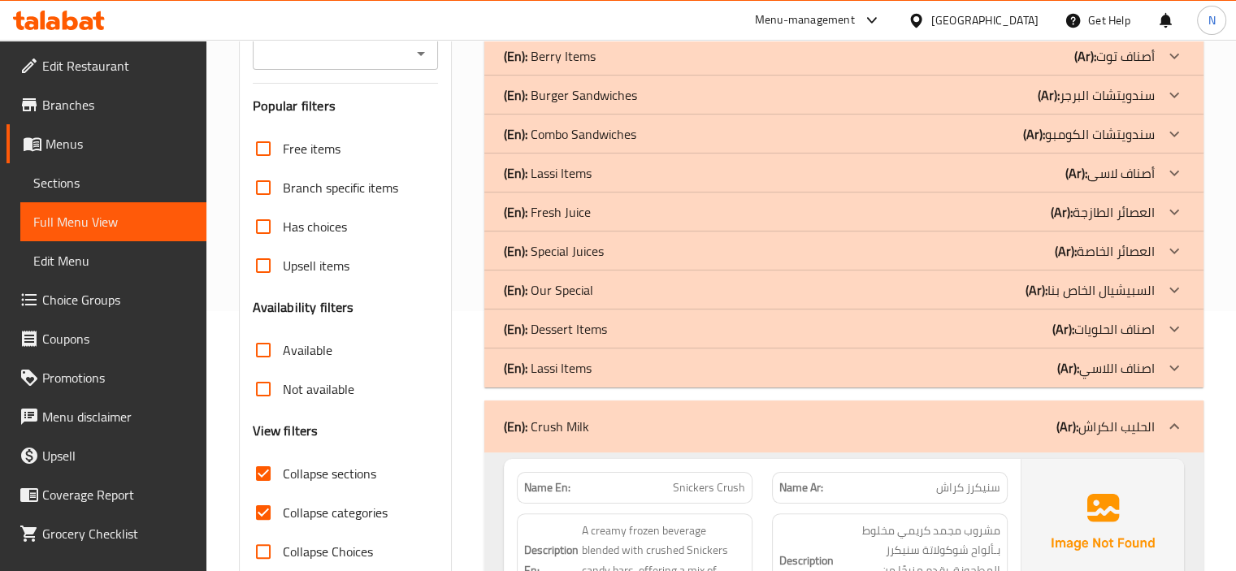
click at [600, 373] on div "(En): Lassi Items (Ar): اصناف اللاسي" at bounding box center [829, 367] width 651 height 19
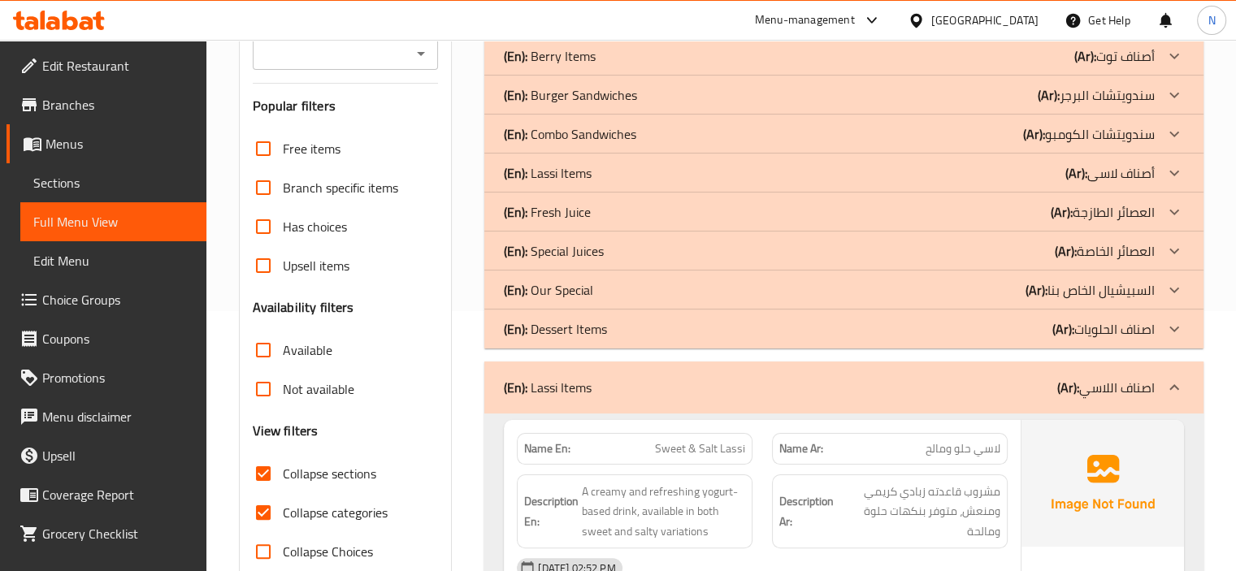
click at [595, 321] on p "(En): Dessert Items" at bounding box center [555, 328] width 103 height 19
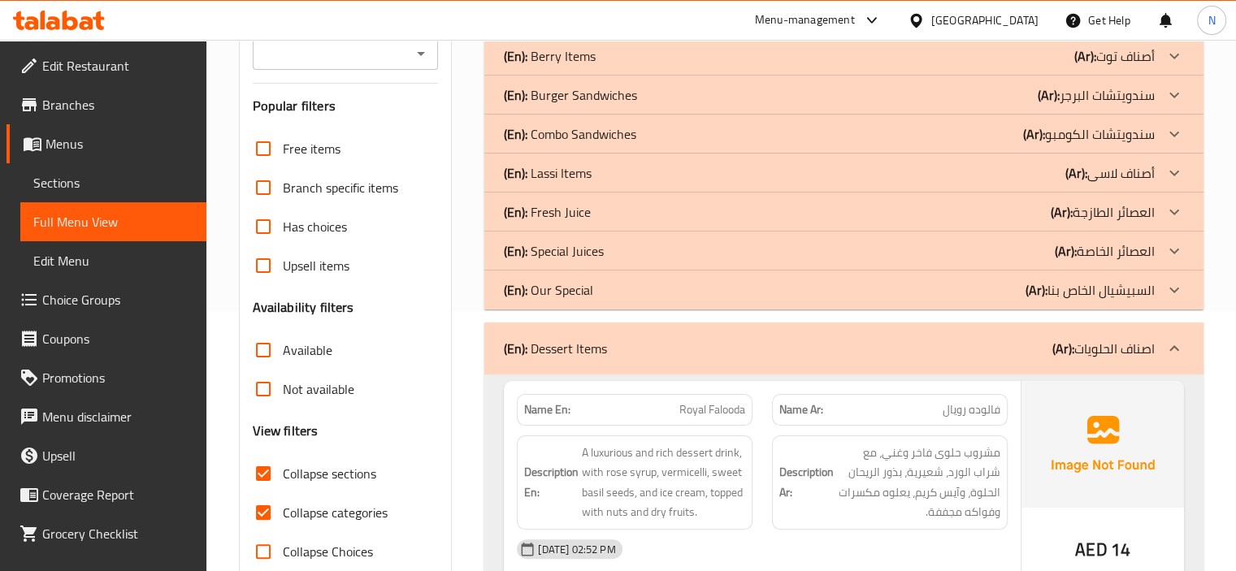
click at [595, 300] on div "(En): Our Special (Ar): السبيشيال الخاص بنا" at bounding box center [843, 290] width 719 height 39
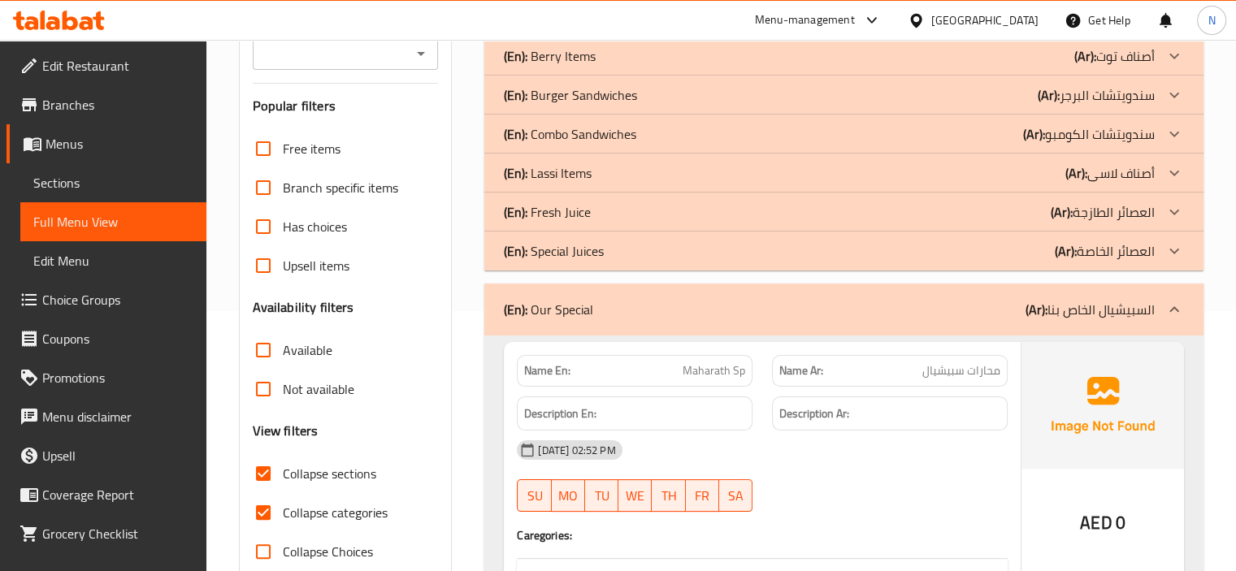
click at [602, 251] on p "(En): Special Juices" at bounding box center [554, 250] width 100 height 19
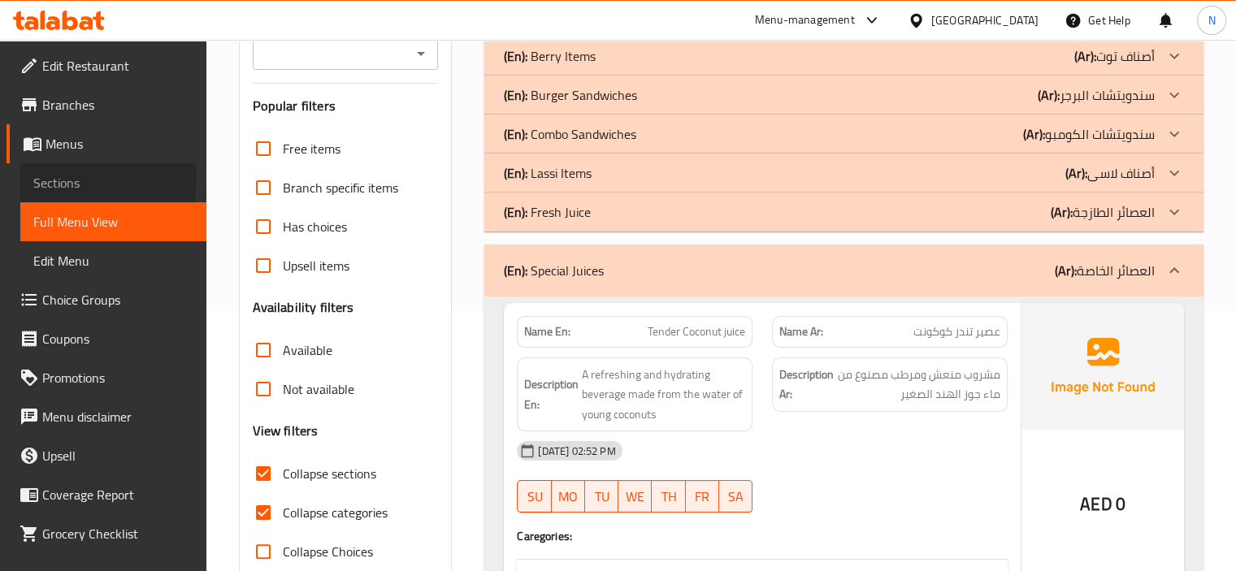
click at [37, 178] on span "Sections" at bounding box center [113, 182] width 160 height 19
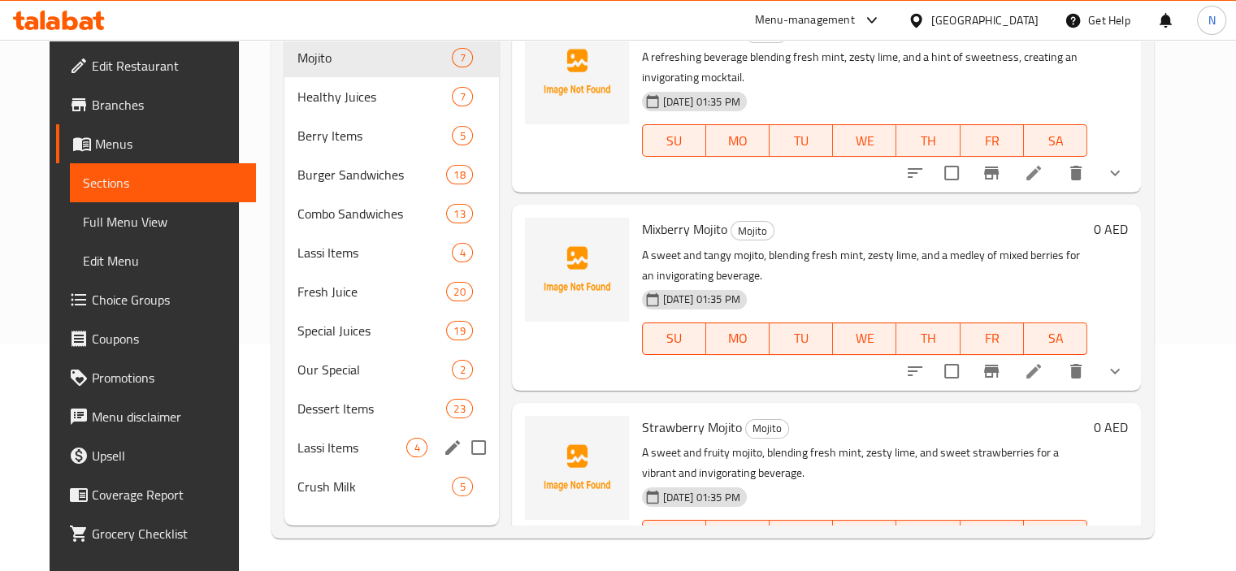
click at [297, 438] on span "Lassi Items" at bounding box center [351, 447] width 109 height 19
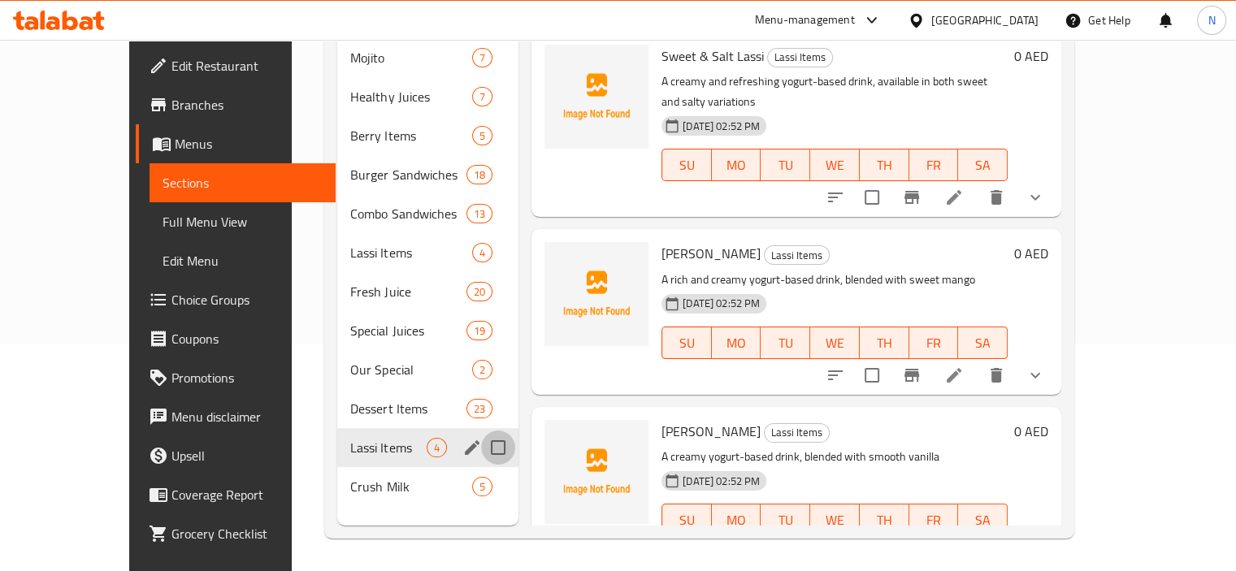
click at [481, 431] on input "Menu sections" at bounding box center [498, 448] width 34 height 34
checkbox input "true"
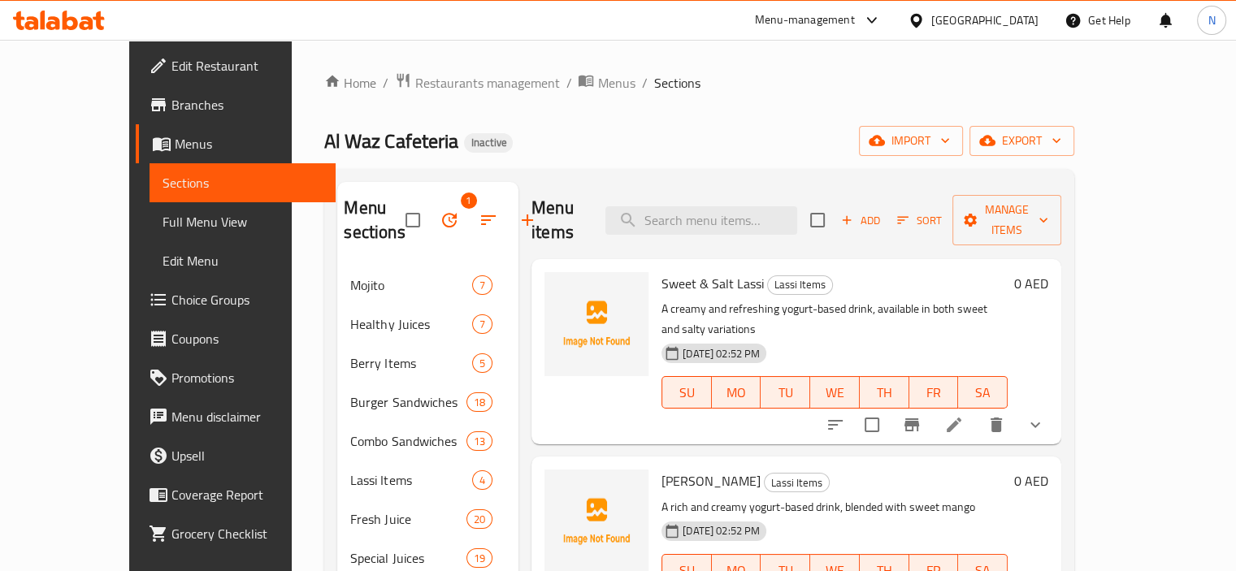
click at [439, 219] on icon "button" at bounding box center [448, 219] width 19 height 19
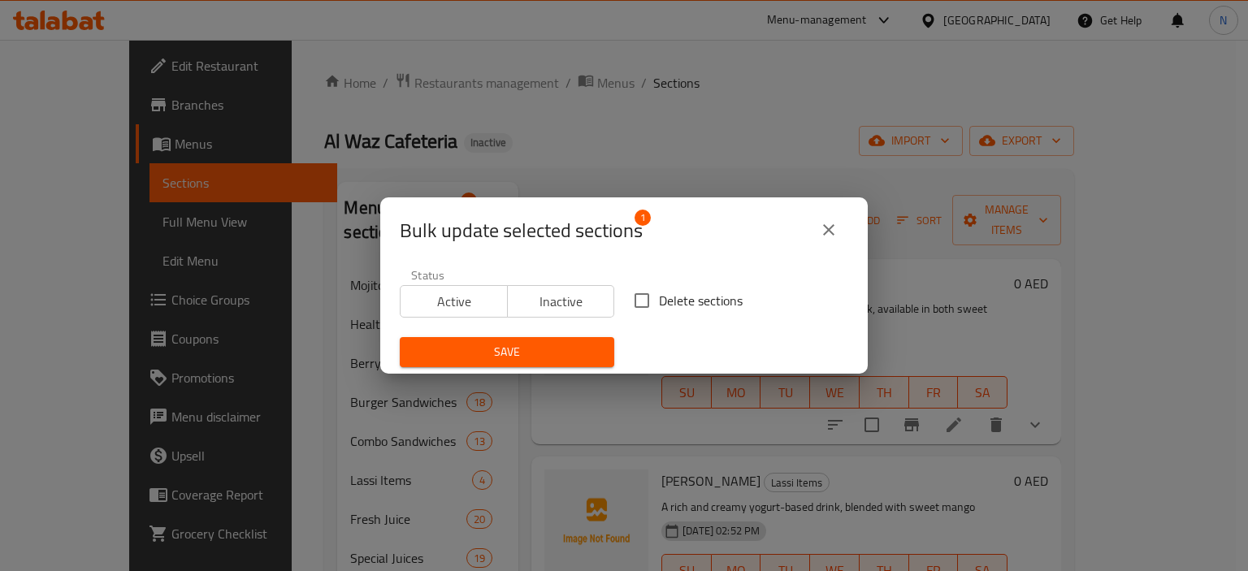
click at [631, 290] on input "Delete sections" at bounding box center [642, 301] width 34 height 34
checkbox input "true"
click at [503, 363] on button "Save" at bounding box center [507, 352] width 214 height 30
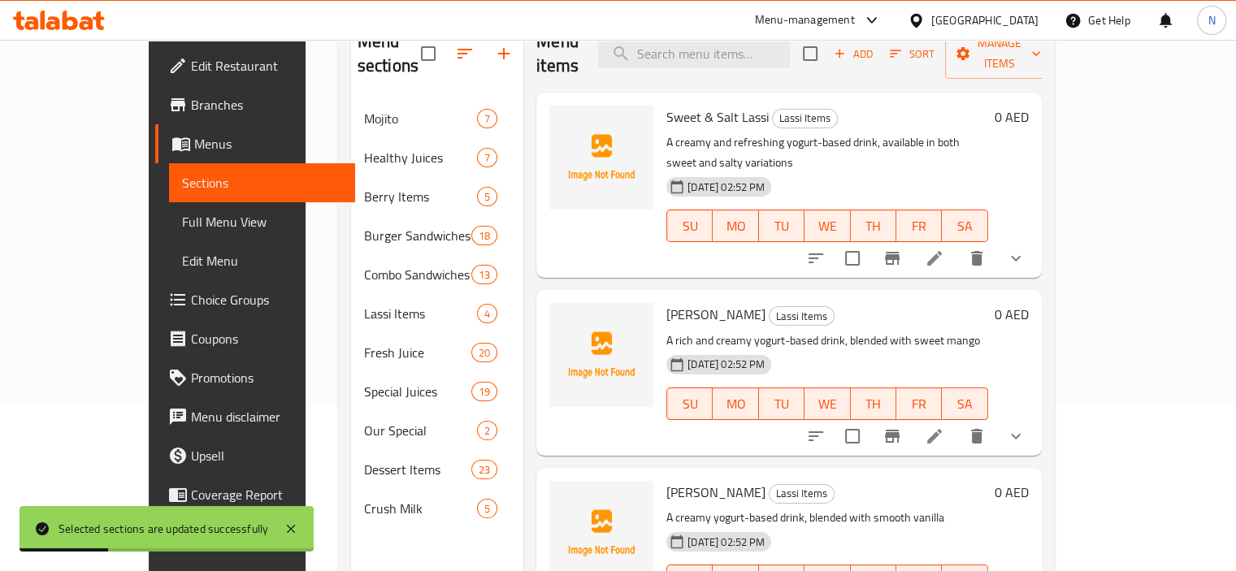
scroll to position [202, 0]
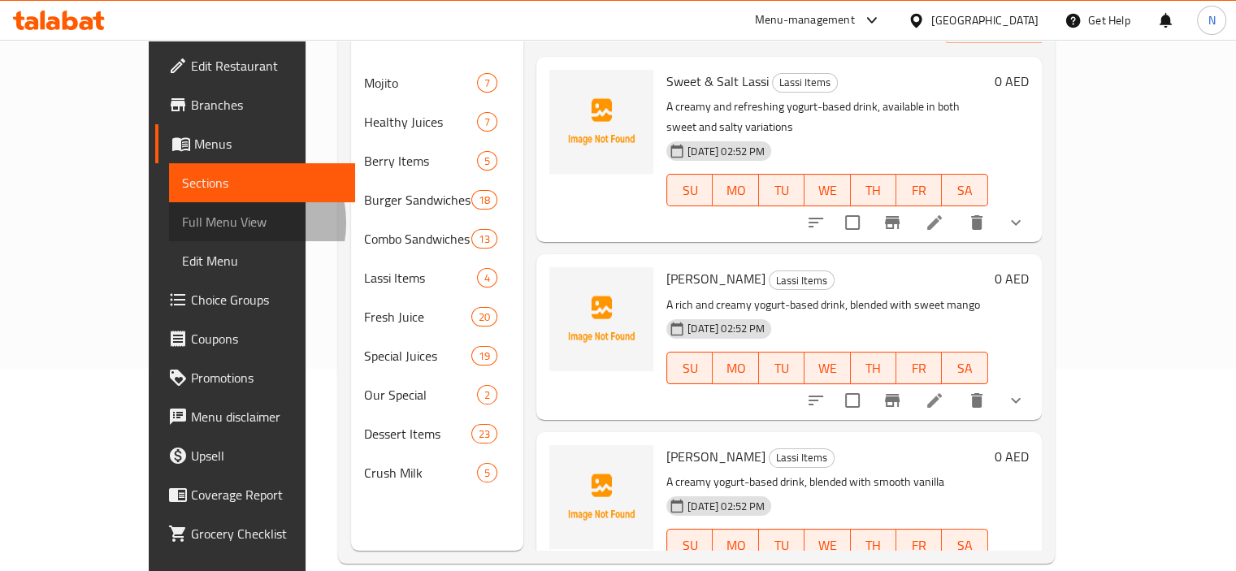
click at [182, 223] on span "Full Menu View" at bounding box center [262, 221] width 160 height 19
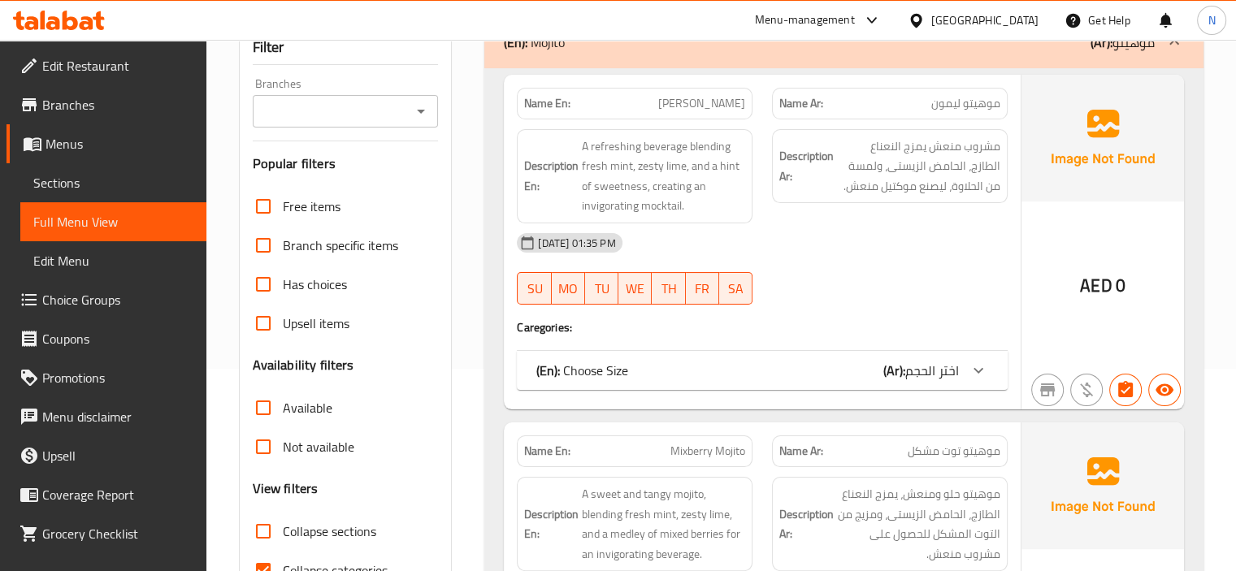
click at [263, 520] on input "Collapse sections" at bounding box center [263, 531] width 39 height 39
checkbox input "true"
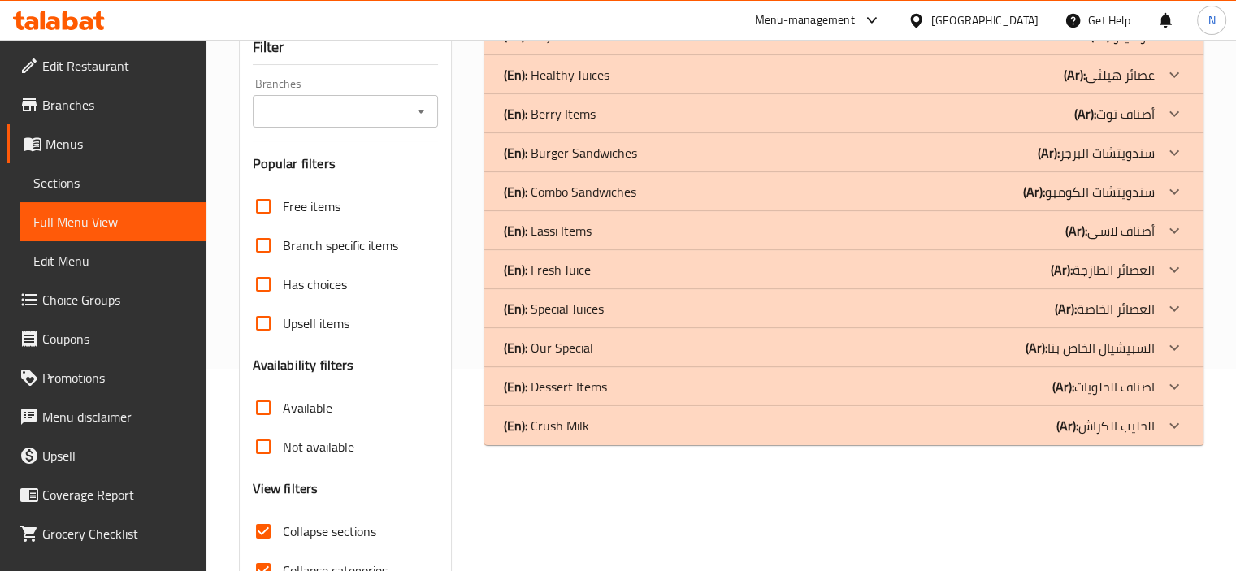
click at [483, 453] on div "(En): Mojito (Ar): موهيتو Name En: [PERSON_NAME] Name Ar: موهيتو ليمون Descript…" at bounding box center [843, 322] width 738 height 633
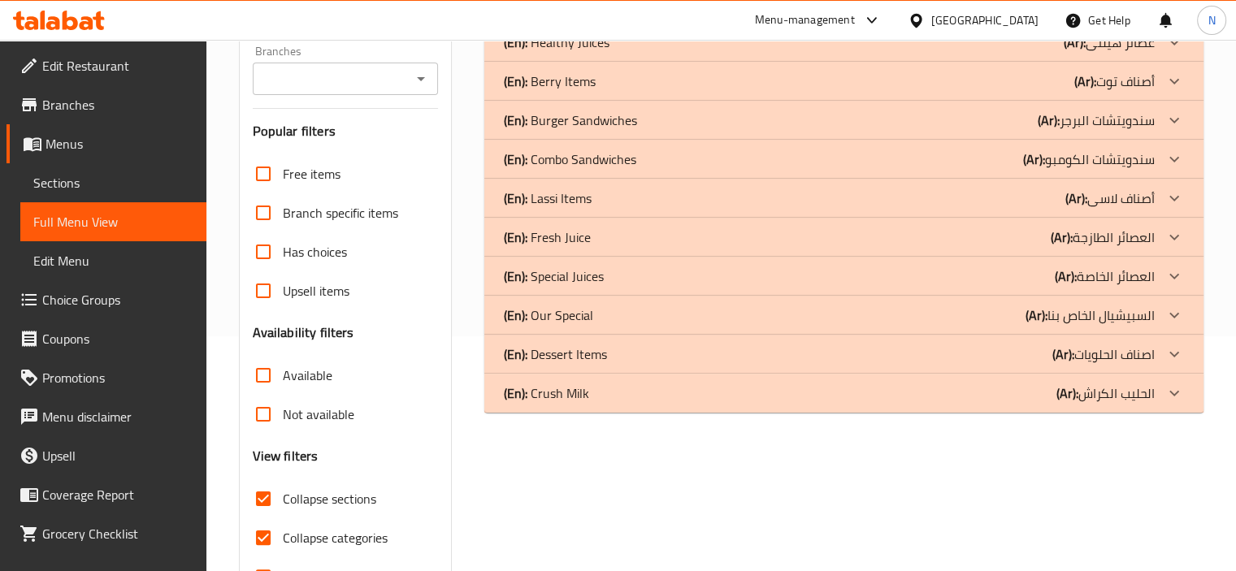
click at [584, 388] on p "(En): Crush Milk" at bounding box center [546, 392] width 85 height 19
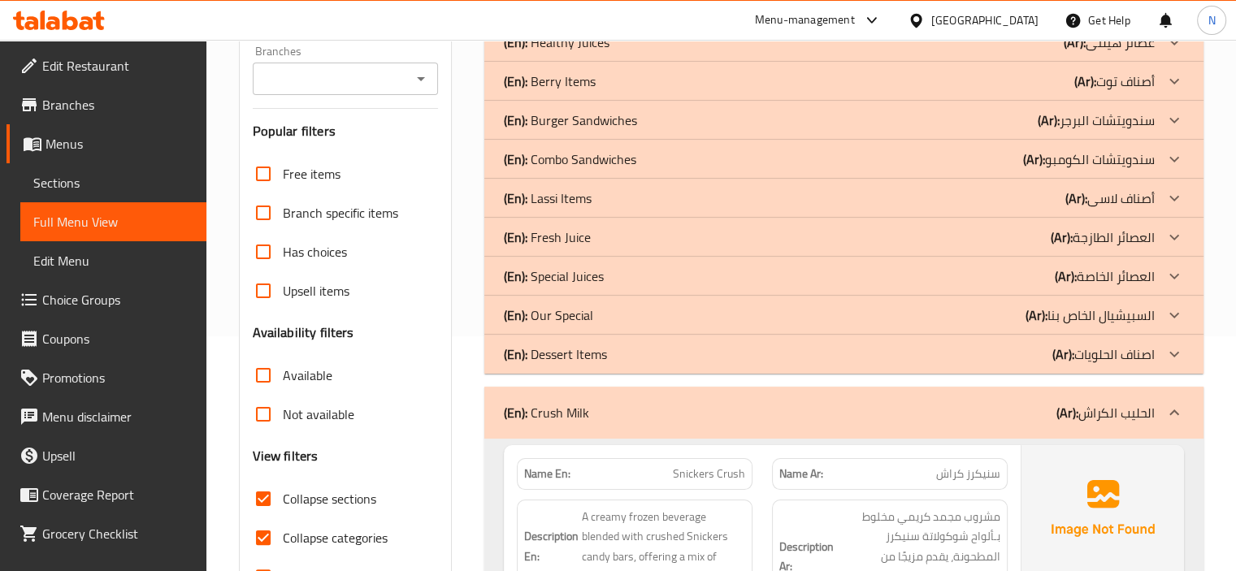
click at [619, 356] on div "(En): Dessert Items (Ar): اصناف الحلويات" at bounding box center [829, 353] width 651 height 19
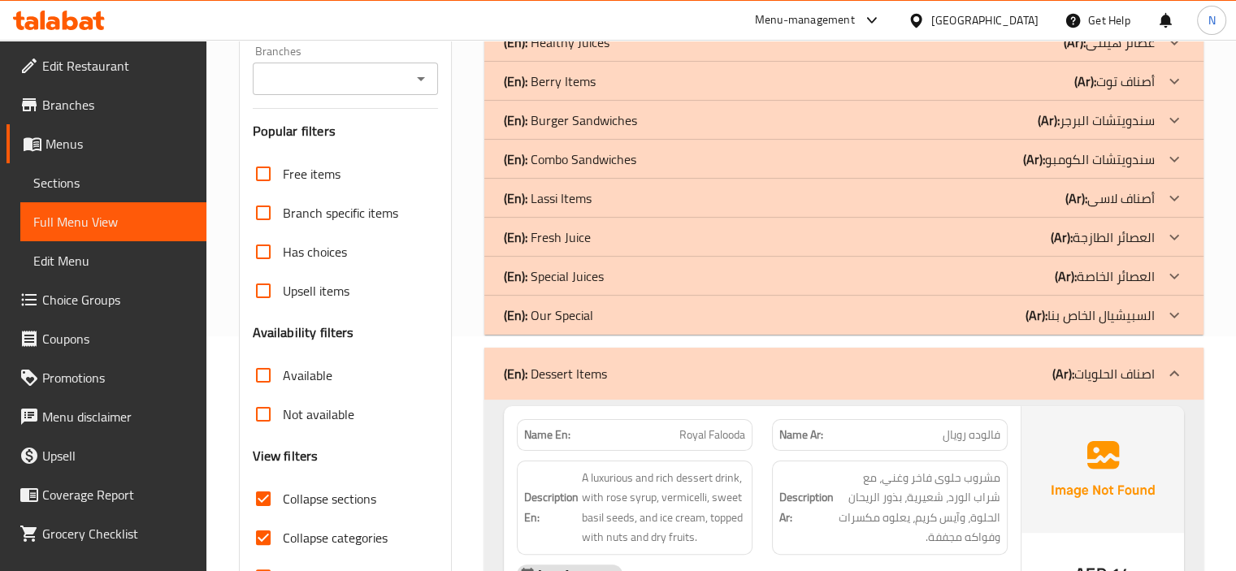
click at [623, 314] on div "(En): Our Special (Ar): السبيشيال الخاص بنا" at bounding box center [829, 314] width 651 height 19
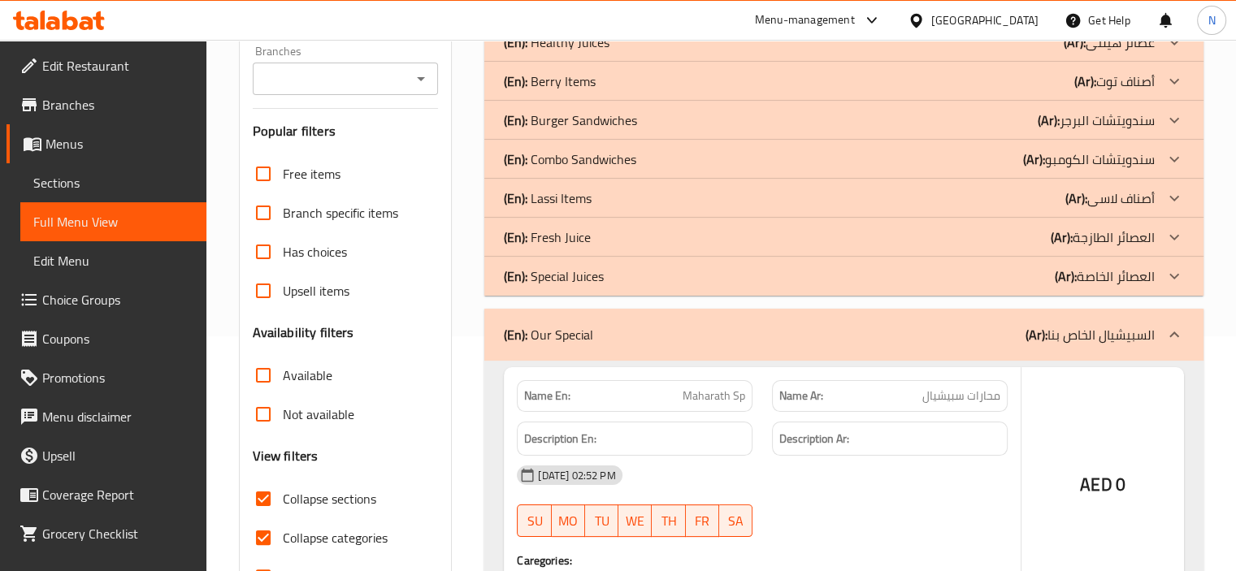
click at [611, 272] on div "(En): Special Juices (Ar): العصائر الخاصة" at bounding box center [829, 275] width 651 height 19
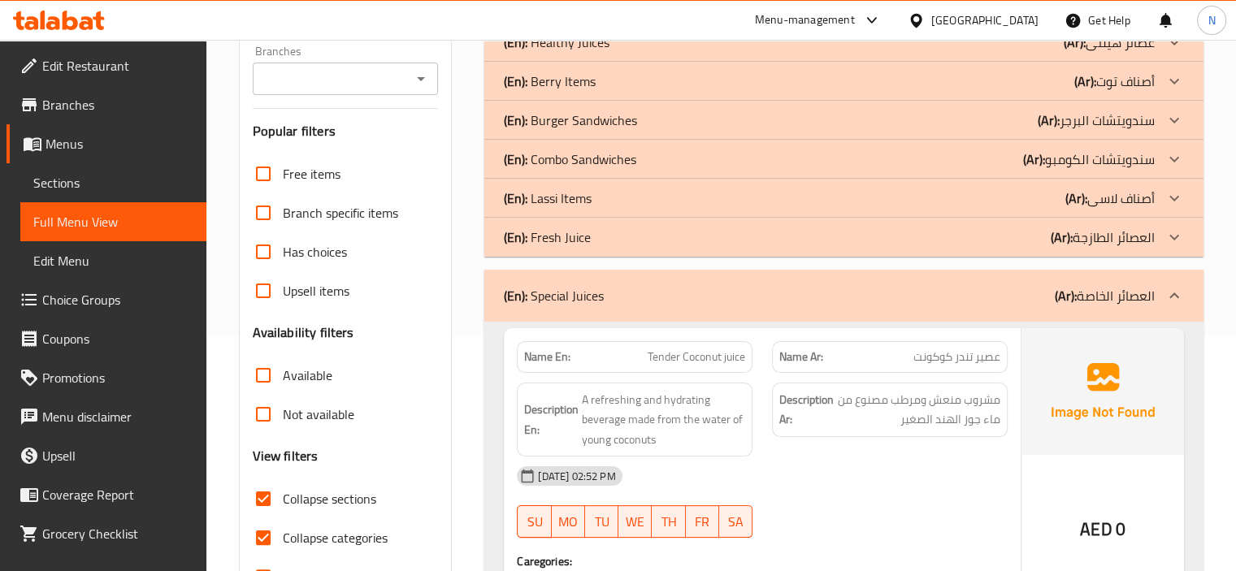
click at [535, 246] on p "(En): Fresh Juice" at bounding box center [547, 236] width 87 height 19
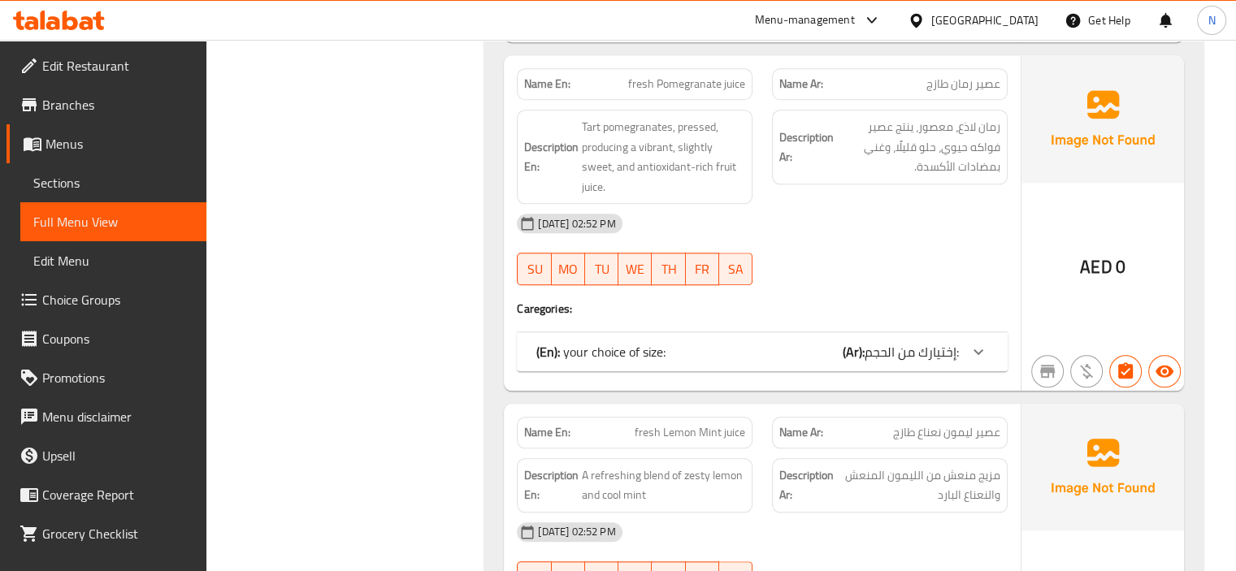
scroll to position [1924, 0]
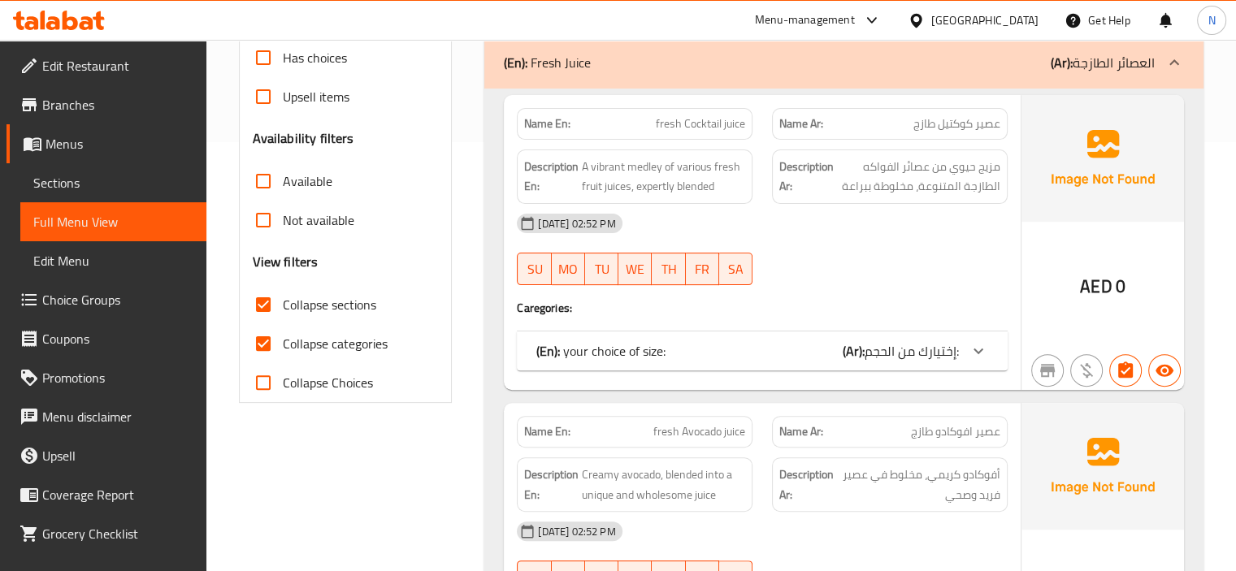
scroll to position [403, 0]
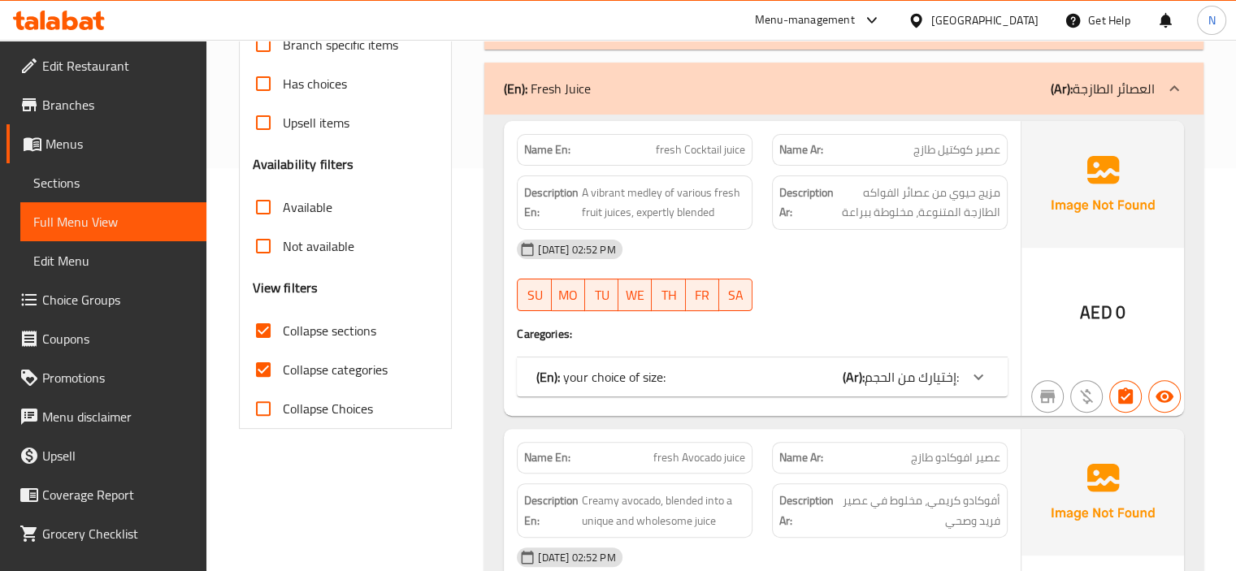
click at [259, 370] on input "Collapse categories" at bounding box center [263, 369] width 39 height 39
checkbox input "false"
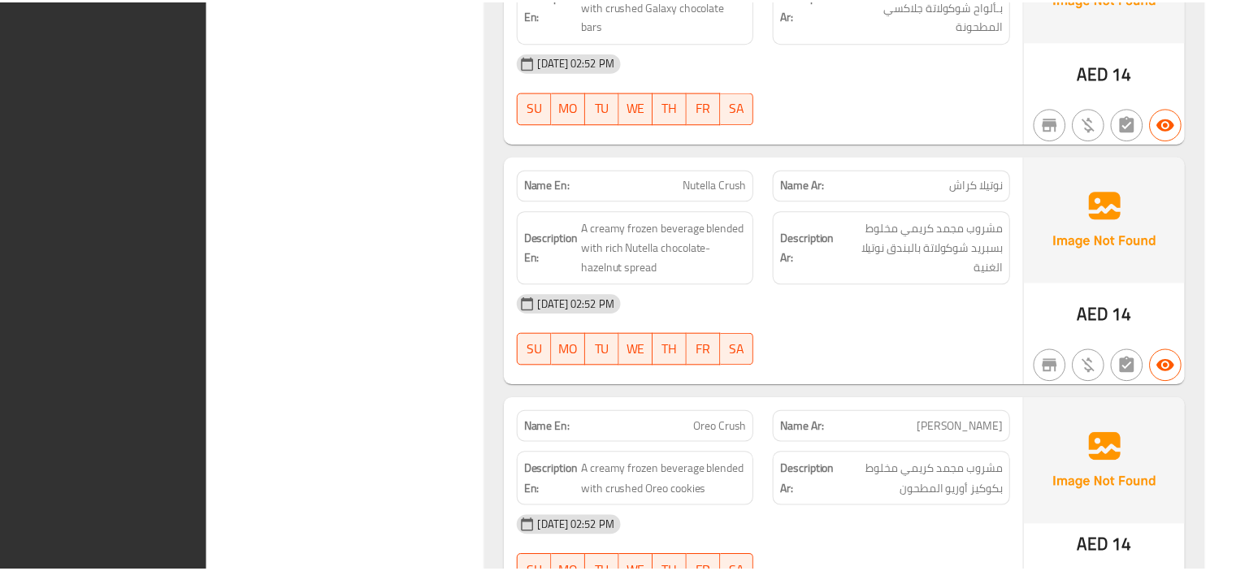
scroll to position [32978, 0]
